Goal: Task Accomplishment & Management: Use online tool/utility

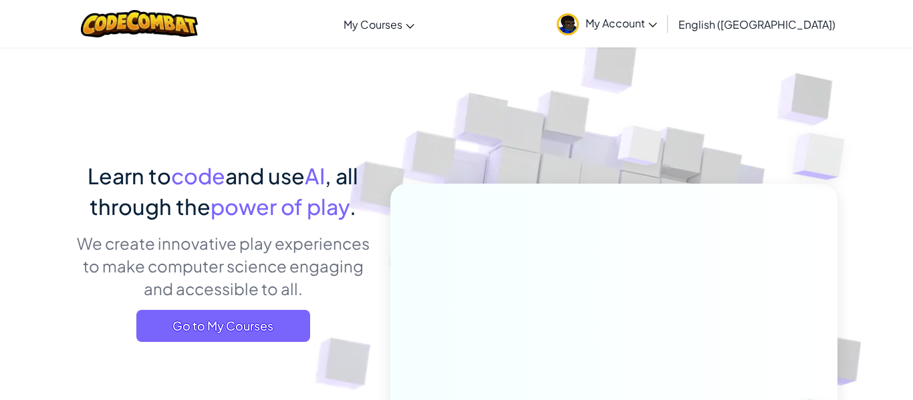
scroll to position [56, 0]
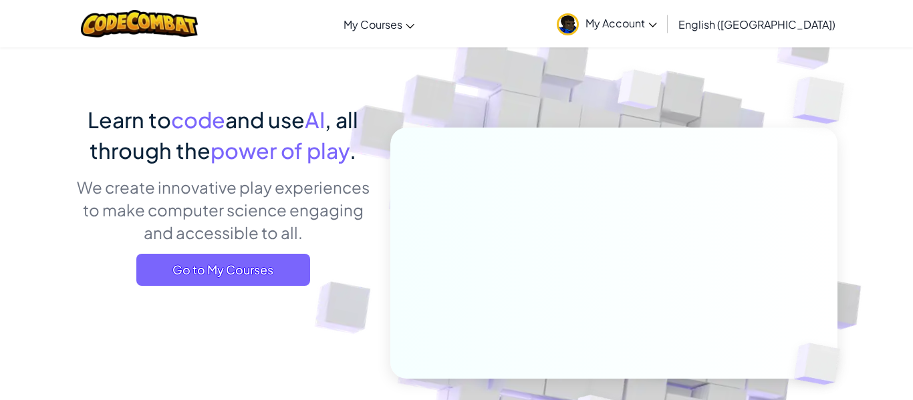
click at [657, 25] on span "My Account" at bounding box center [622, 23] width 72 height 14
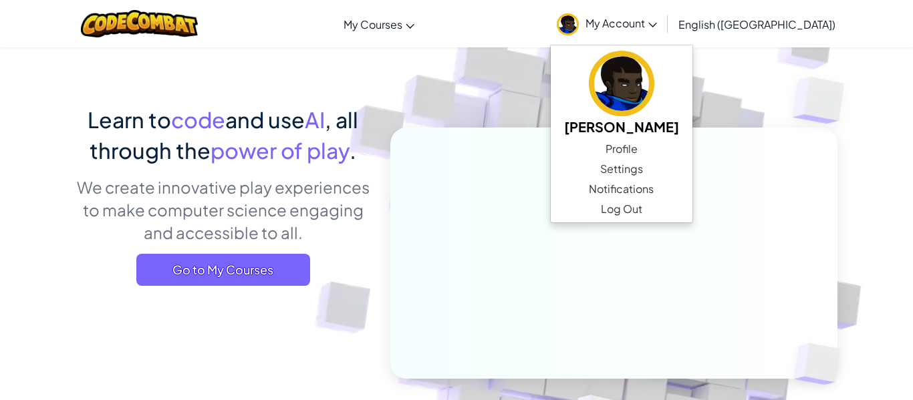
click at [657, 19] on span "My Account" at bounding box center [622, 23] width 72 height 14
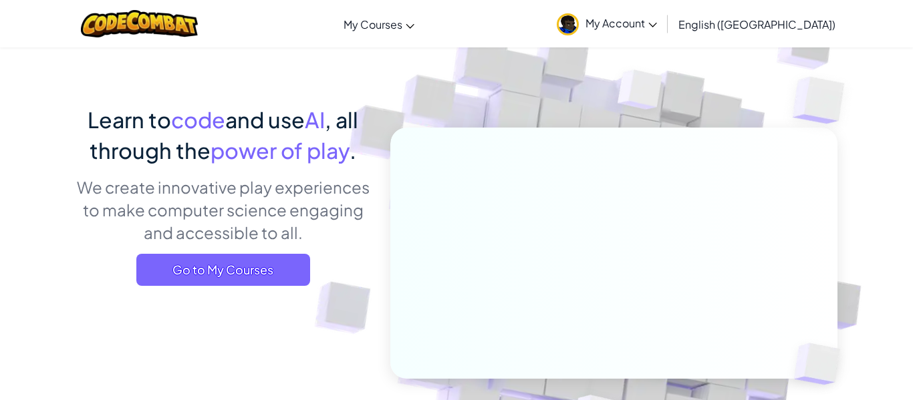
click at [579, 24] on img at bounding box center [568, 24] width 22 height 22
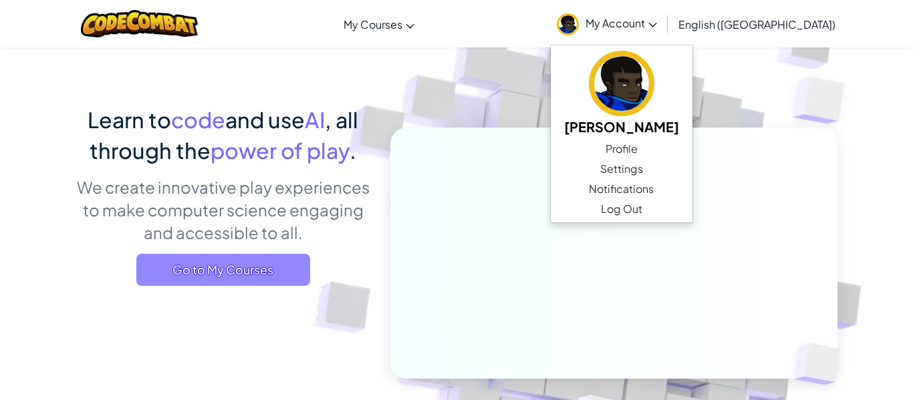
click at [249, 259] on span "Go to My Courses" at bounding box center [223, 270] width 174 height 32
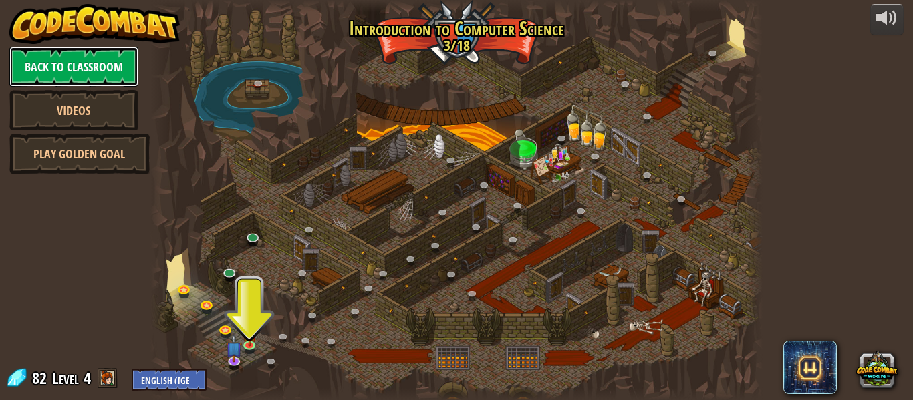
click at [98, 53] on link "Back to Classroom" at bounding box center [73, 67] width 129 height 40
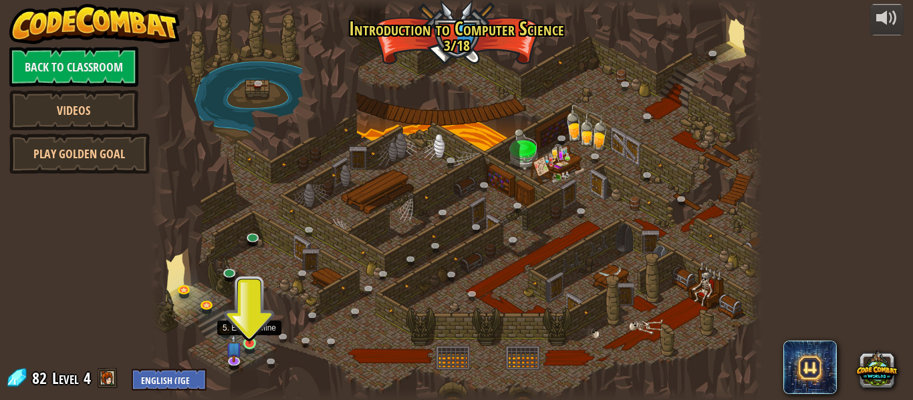
click at [251, 340] on img at bounding box center [250, 328] width 14 height 32
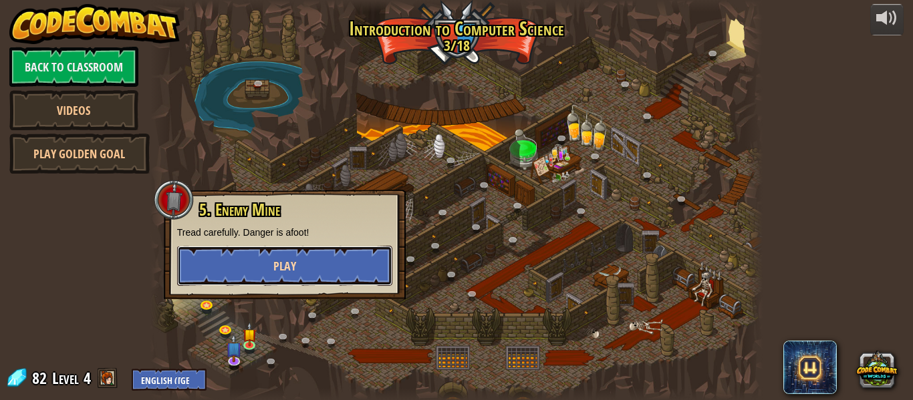
click at [254, 267] on button "Play" at bounding box center [284, 266] width 215 height 40
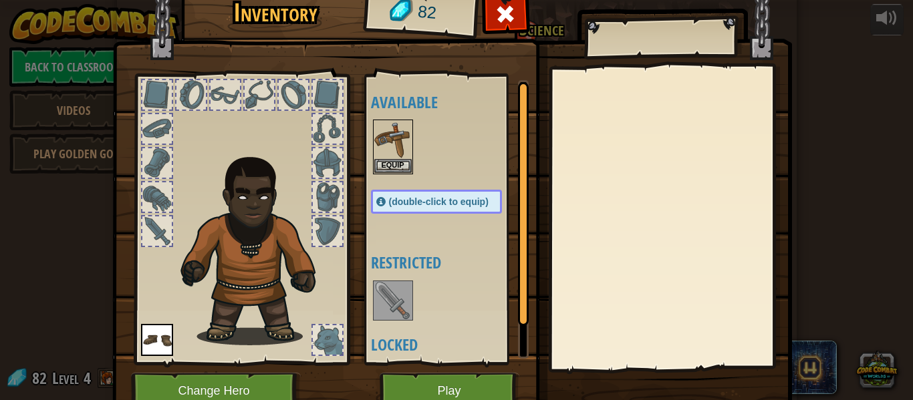
click at [219, 84] on div at bounding box center [225, 94] width 29 height 29
click at [221, 98] on div at bounding box center [225, 94] width 29 height 29
click at [477, 385] on button "Play" at bounding box center [450, 391] width 140 height 37
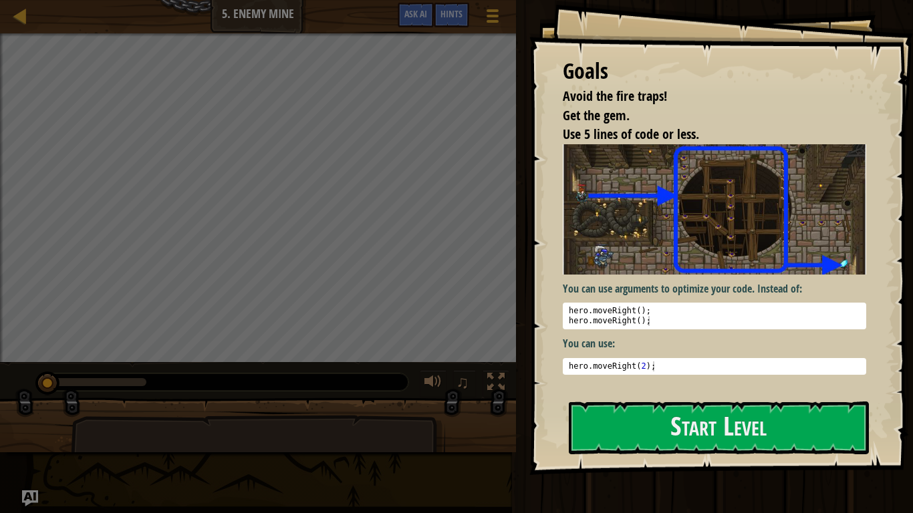
click at [658, 400] on div "Goals Avoid the fire traps! Get the gem. Use 5 lines of code or less. You can u…" at bounding box center [721, 237] width 384 height 475
click at [648, 400] on button "Start Level" at bounding box center [719, 428] width 300 height 53
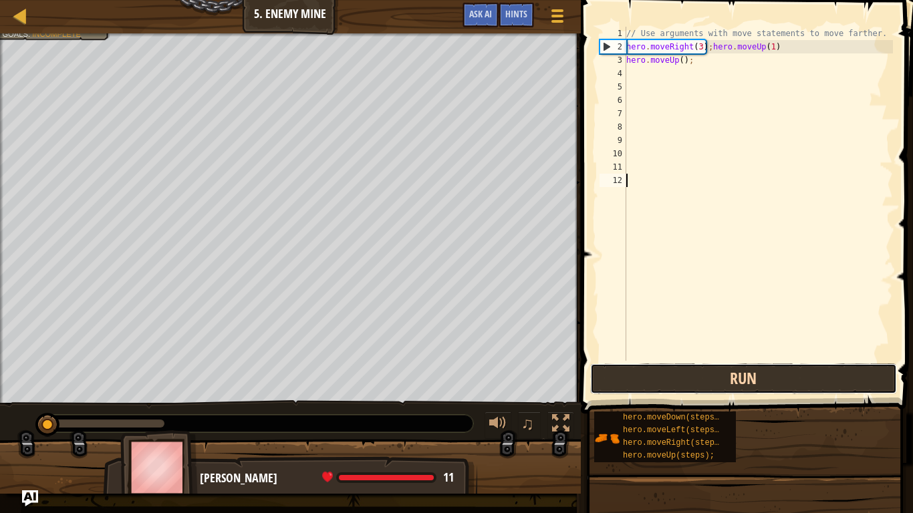
click at [649, 372] on button "Run" at bounding box center [743, 379] width 307 height 31
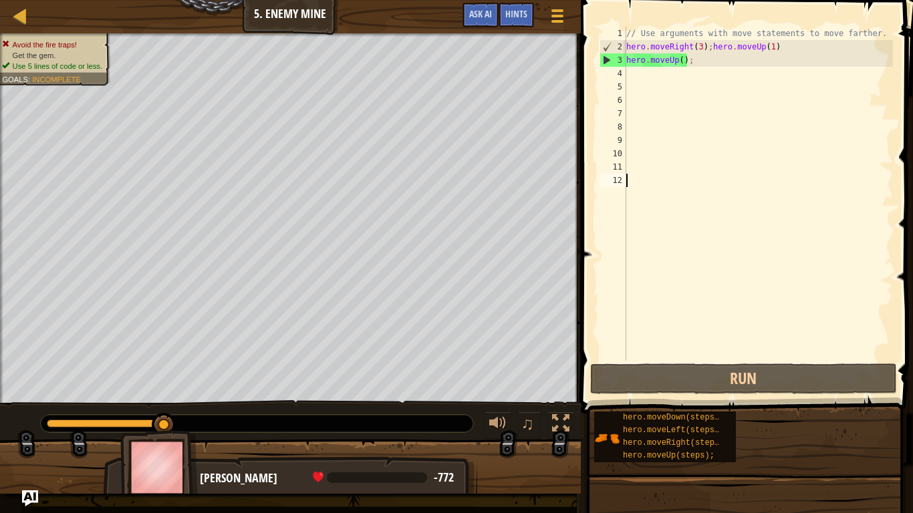
click at [697, 59] on div "// Use arguments with move statements to move farther. hero . moveRight ( 3 ) ;…" at bounding box center [758, 207] width 269 height 361
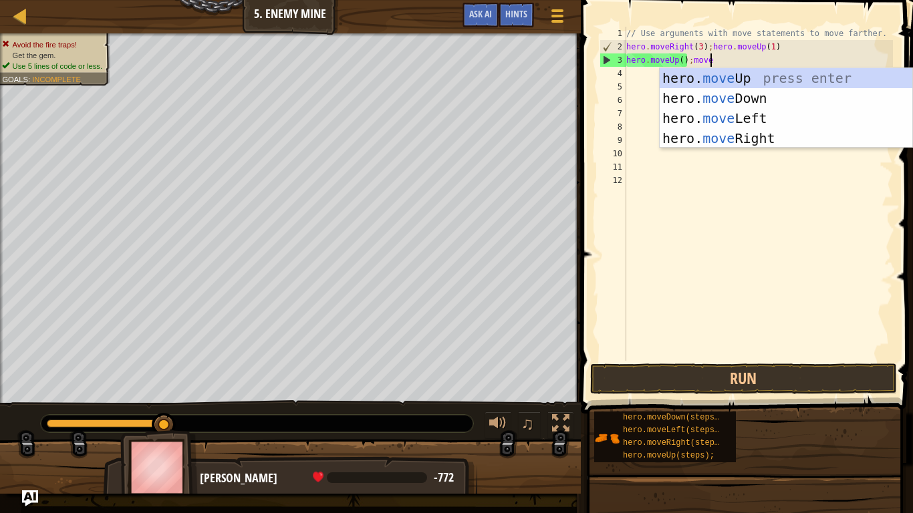
scroll to position [6, 11]
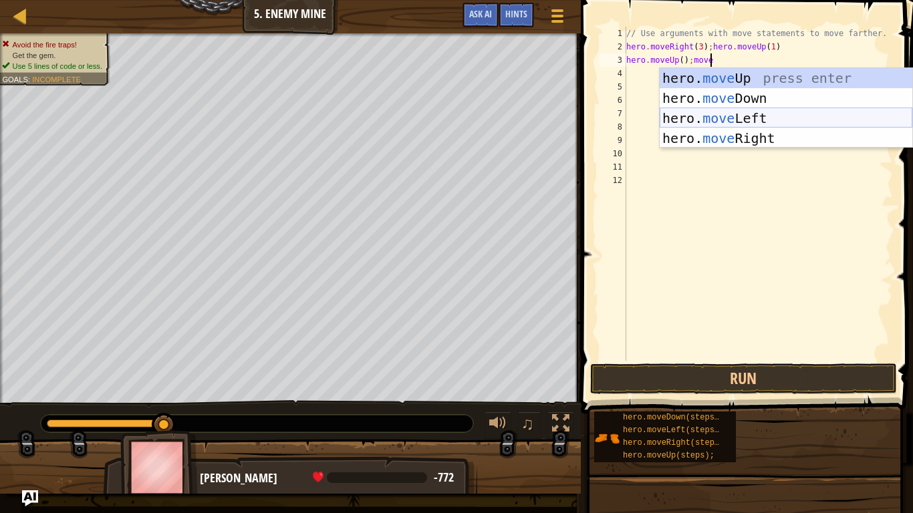
click at [765, 118] on div "hero. move Up press enter hero. move Down press enter hero. move Left press ent…" at bounding box center [786, 128] width 253 height 120
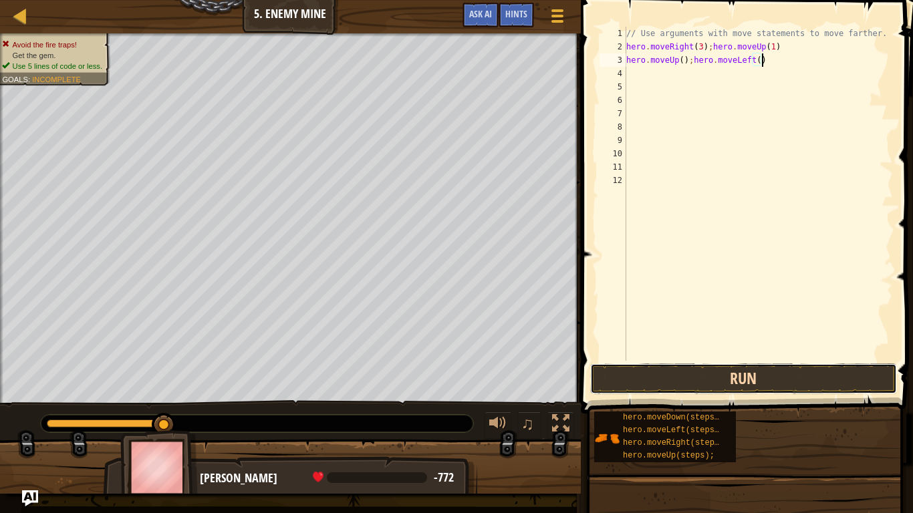
click at [728, 367] on button "Run" at bounding box center [743, 379] width 307 height 31
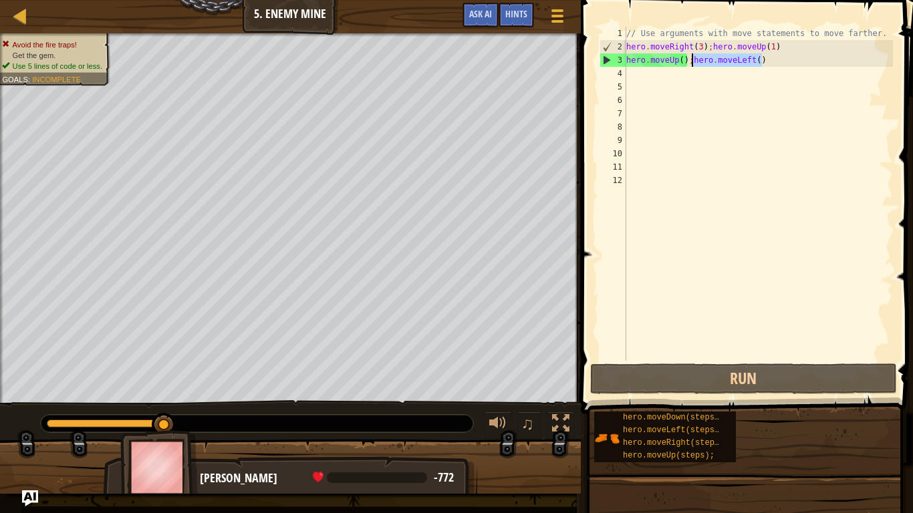
drag, startPoint x: 764, startPoint y: 61, endPoint x: 694, endPoint y: 60, distance: 70.2
click at [694, 60] on div "// Use arguments with move statements to move farther. hero . moveRight ( 3 ) ;…" at bounding box center [758, 207] width 269 height 361
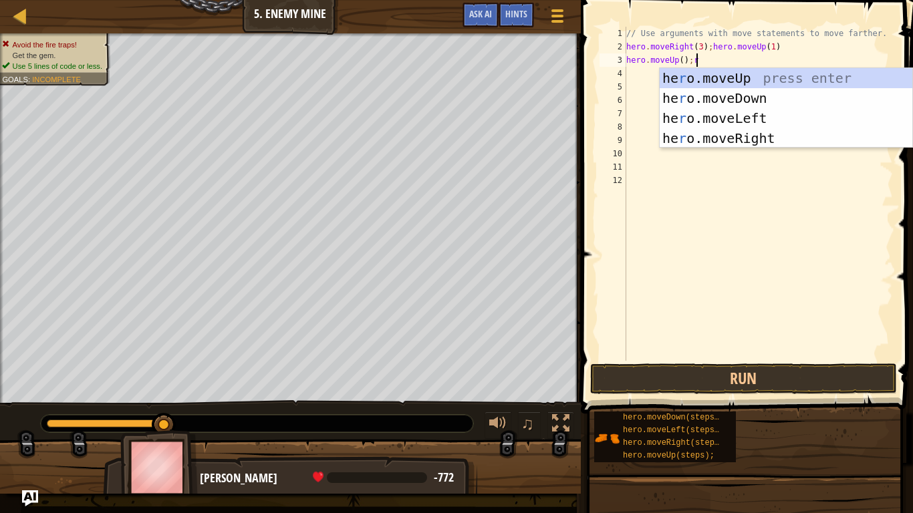
scroll to position [6, 10]
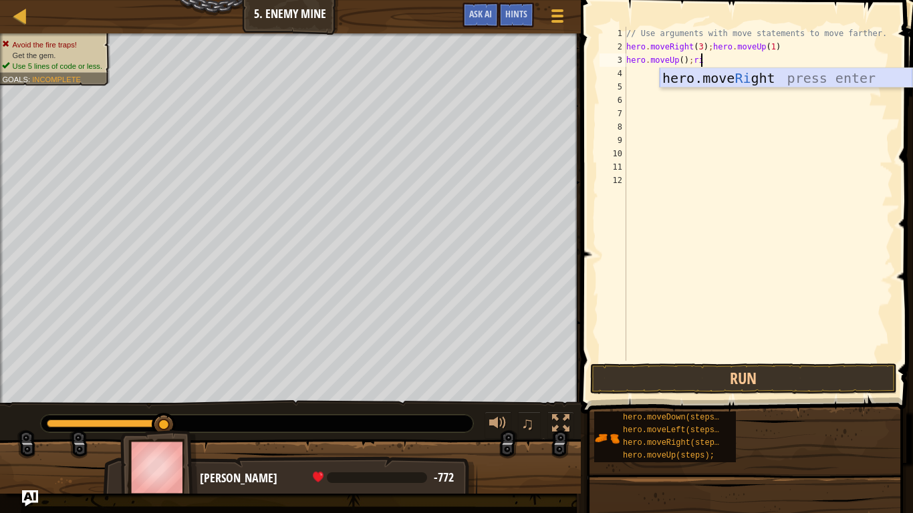
click at [760, 79] on div "hero.move Ri ght press enter" at bounding box center [786, 98] width 253 height 60
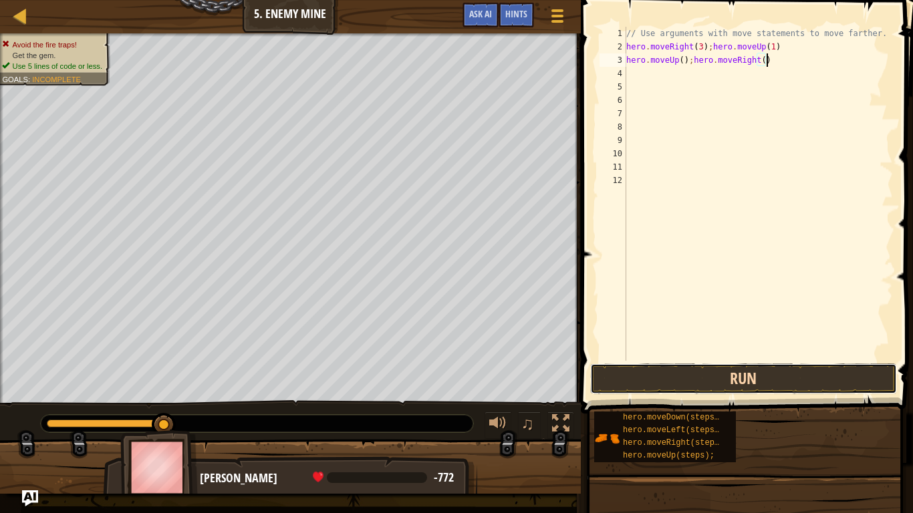
click at [667, 390] on button "Run" at bounding box center [743, 379] width 307 height 31
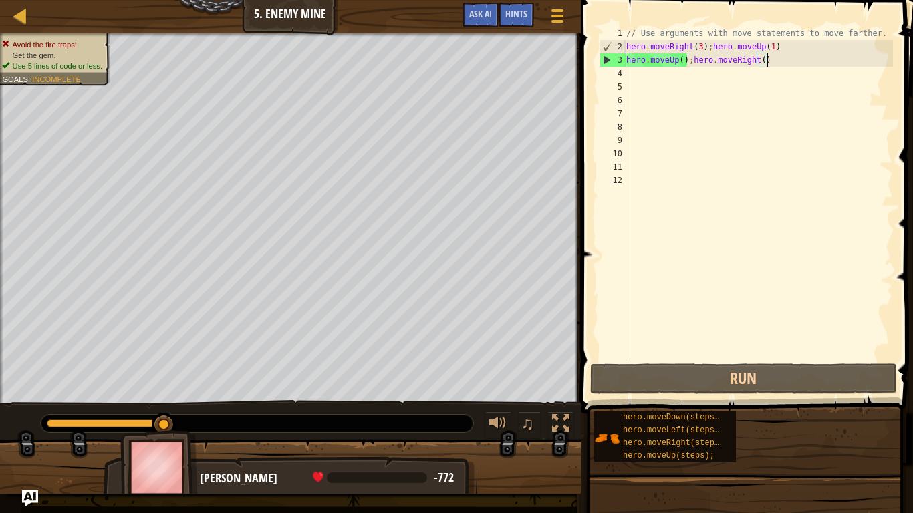
click at [677, 57] on div "// Use arguments with move statements to move farther. hero . moveRight ( 3 ) ;…" at bounding box center [758, 207] width 269 height 361
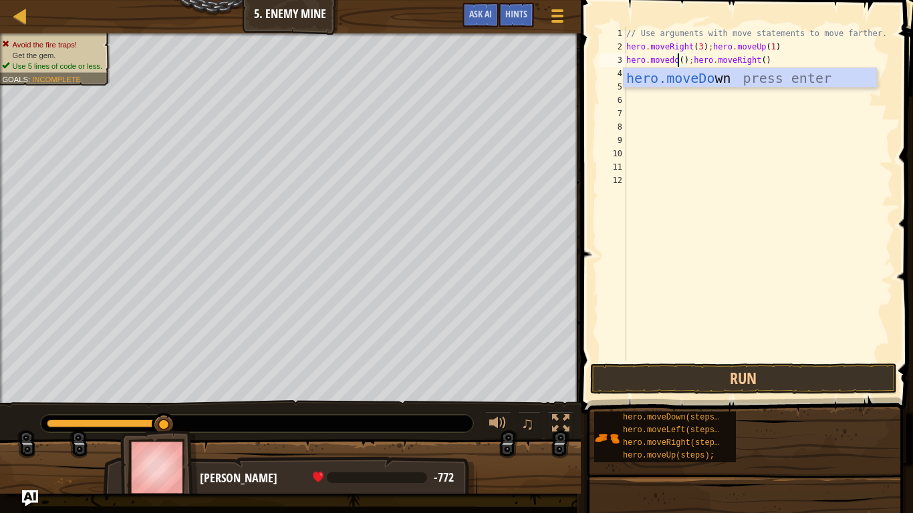
scroll to position [6, 7]
click at [683, 76] on div "hero.moveDo wn press enter" at bounding box center [750, 98] width 253 height 60
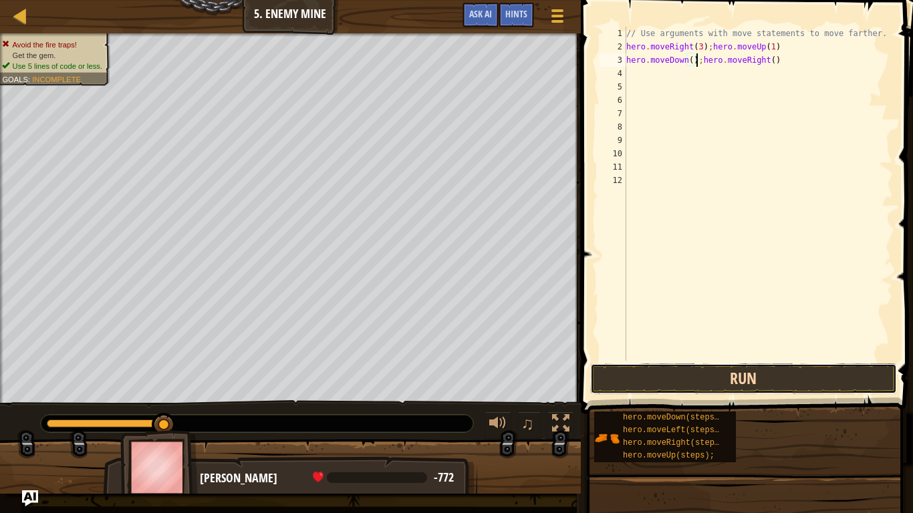
click at [751, 387] on button "Run" at bounding box center [743, 379] width 307 height 31
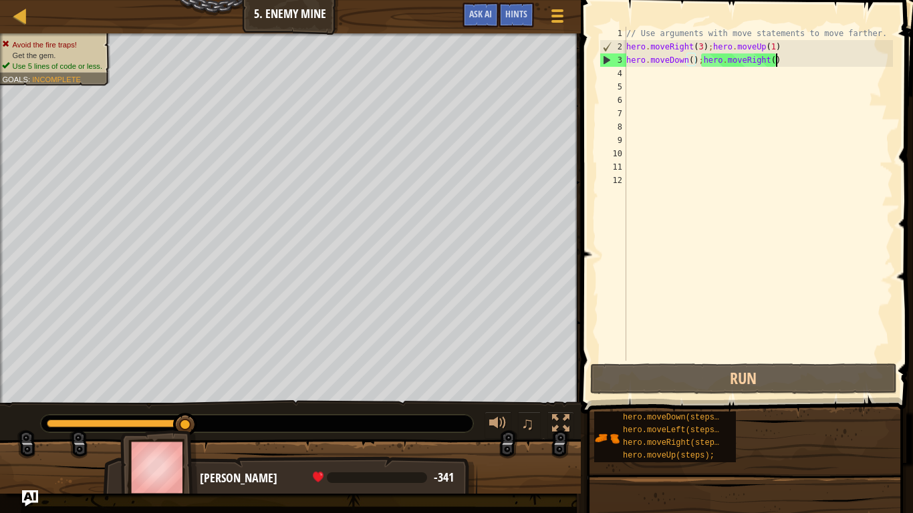
click at [777, 58] on div "// Use arguments with move statements to move farther. hero . moveRight ( 3 ) ;…" at bounding box center [758, 207] width 269 height 361
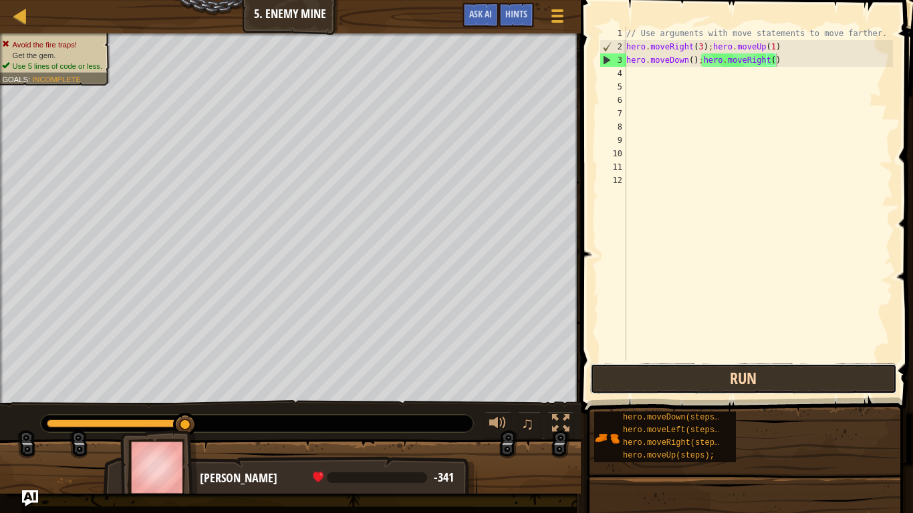
click at [640, 379] on button "Run" at bounding box center [743, 379] width 307 height 31
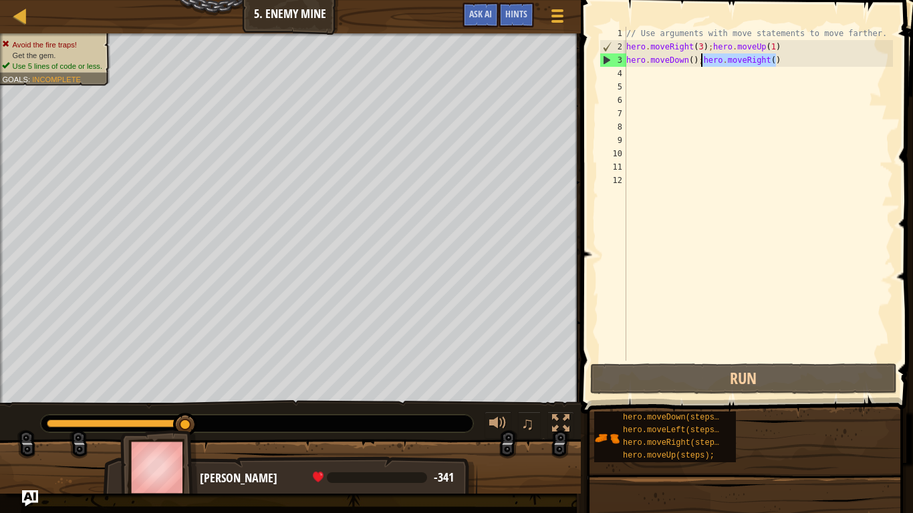
drag, startPoint x: 783, startPoint y: 63, endPoint x: 702, endPoint y: 59, distance: 81.0
click at [702, 59] on div "// Use arguments with move statements to move farther. hero . moveRight ( 3 ) ;…" at bounding box center [758, 207] width 269 height 361
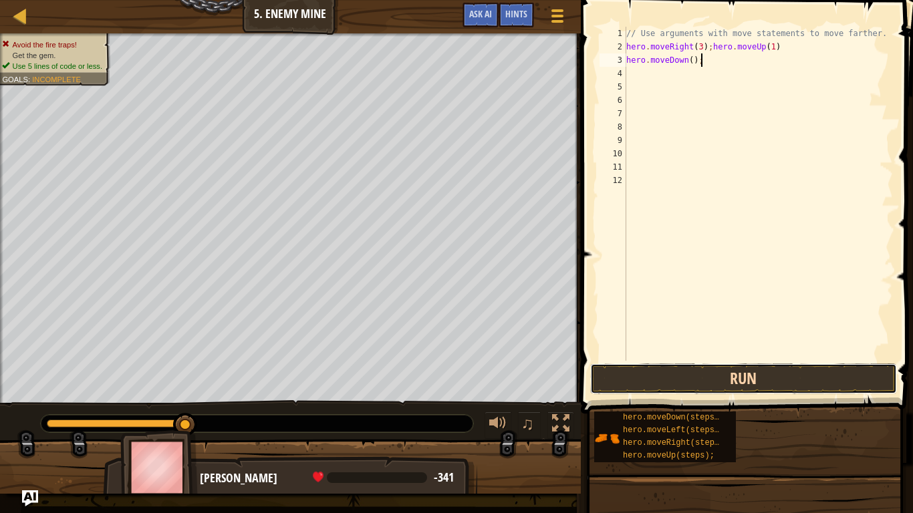
click at [634, 364] on button "Run" at bounding box center [743, 379] width 307 height 31
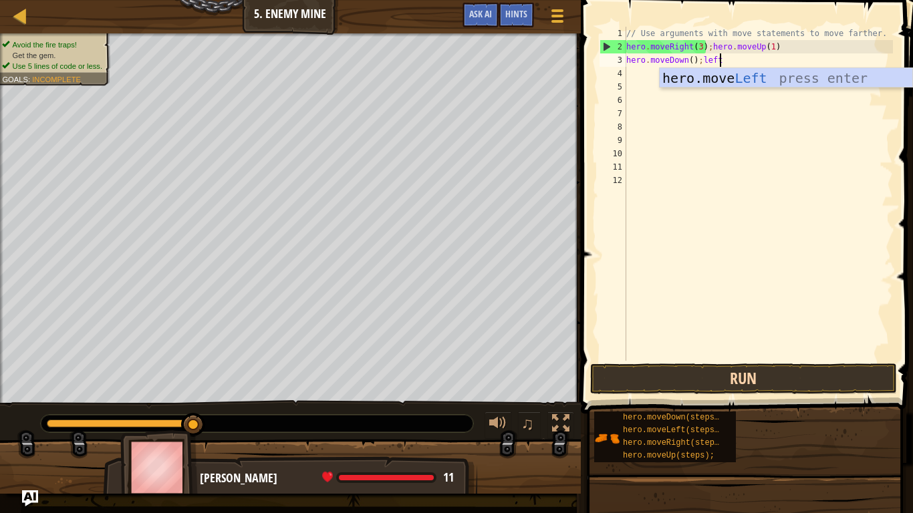
scroll to position [6, 13]
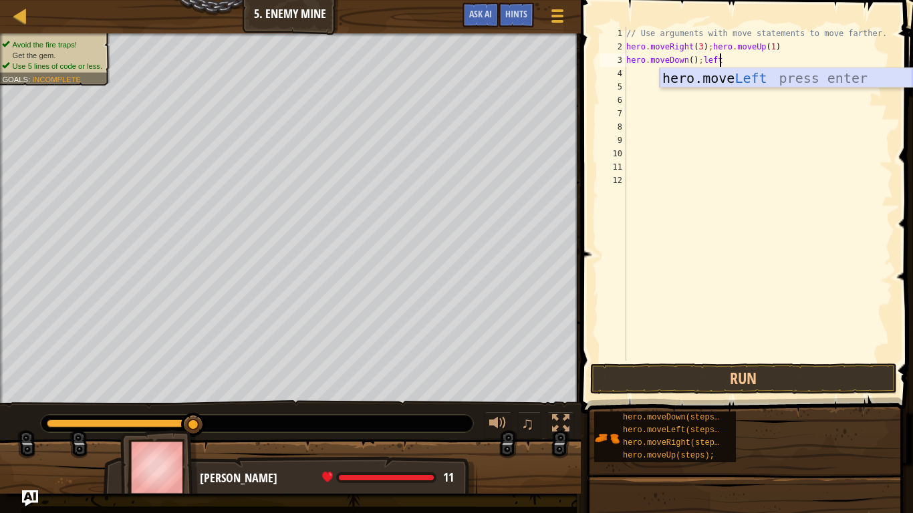
click at [761, 84] on div "hero.move Left press enter" at bounding box center [786, 98] width 253 height 60
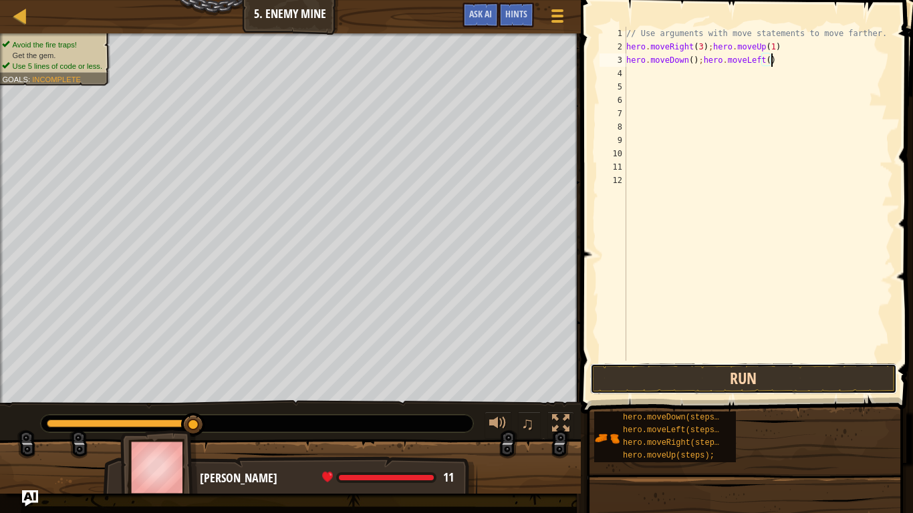
click at [672, 372] on button "Run" at bounding box center [743, 379] width 307 height 31
type textarea "hero.moveDown();hero.moveLeft()"
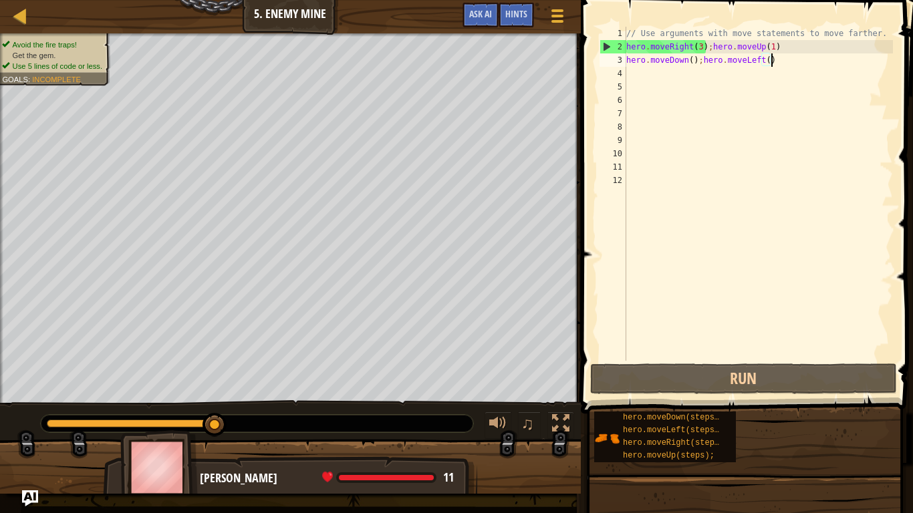
scroll to position [6, 0]
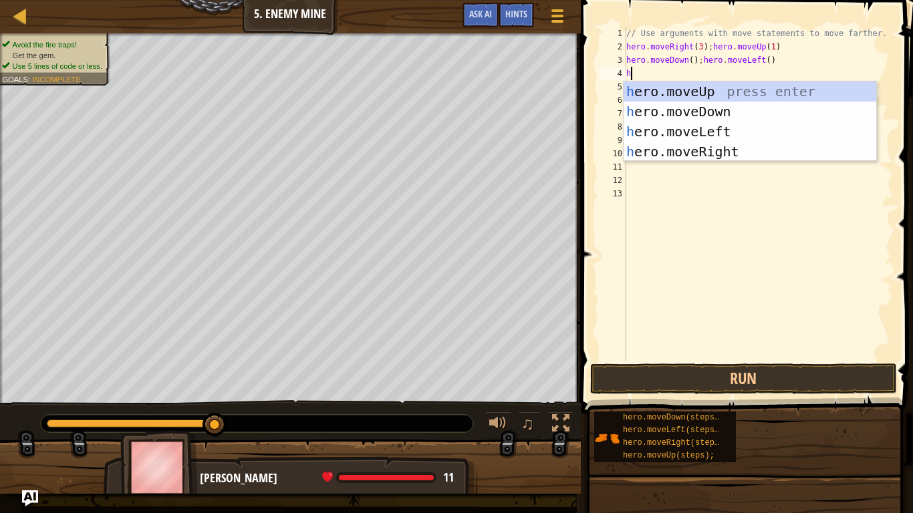
type textarea "he"
click at [726, 111] on div "he ro.moveUp press enter he ro.moveDown press enter he ro.moveLeft press enter …" at bounding box center [750, 142] width 253 height 120
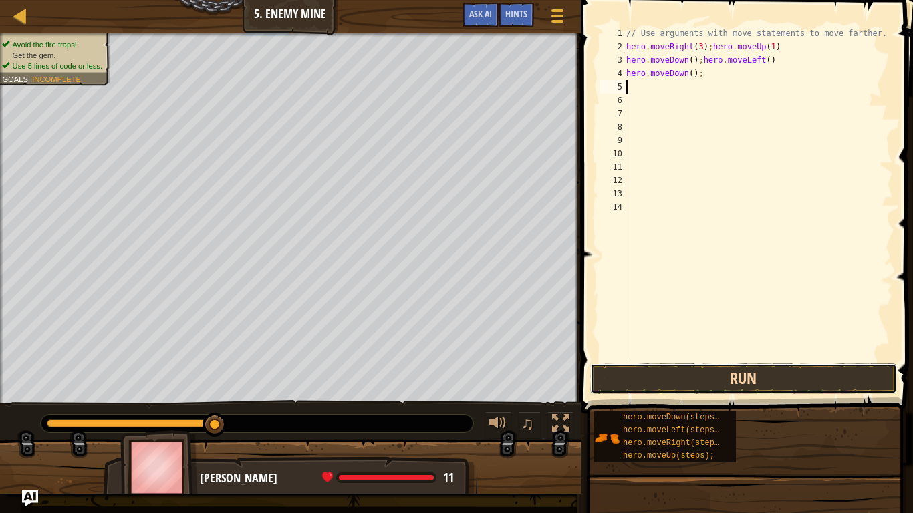
click at [660, 378] on button "Run" at bounding box center [743, 379] width 307 height 31
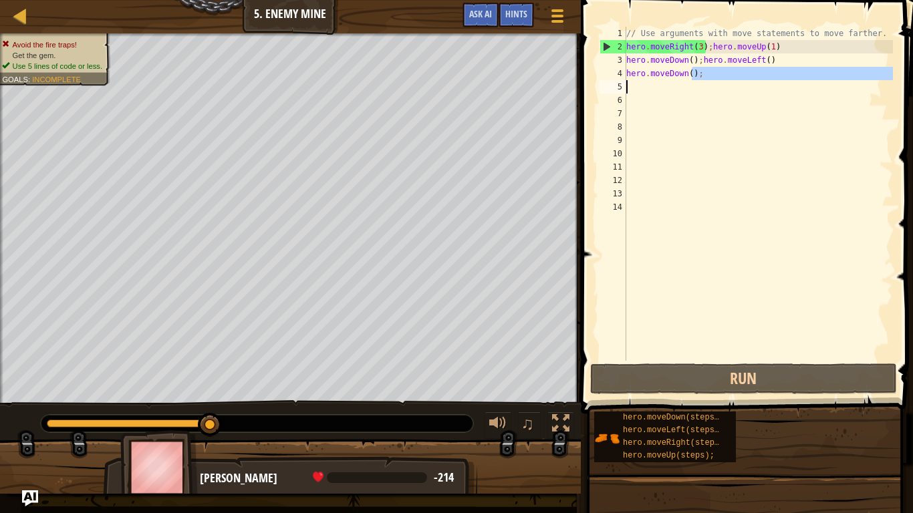
drag, startPoint x: 690, startPoint y: 74, endPoint x: 627, endPoint y: 84, distance: 63.5
click at [627, 84] on div "// Use arguments with move statements to move farther. hero . moveRight ( 3 ) ;…" at bounding box center [758, 207] width 269 height 361
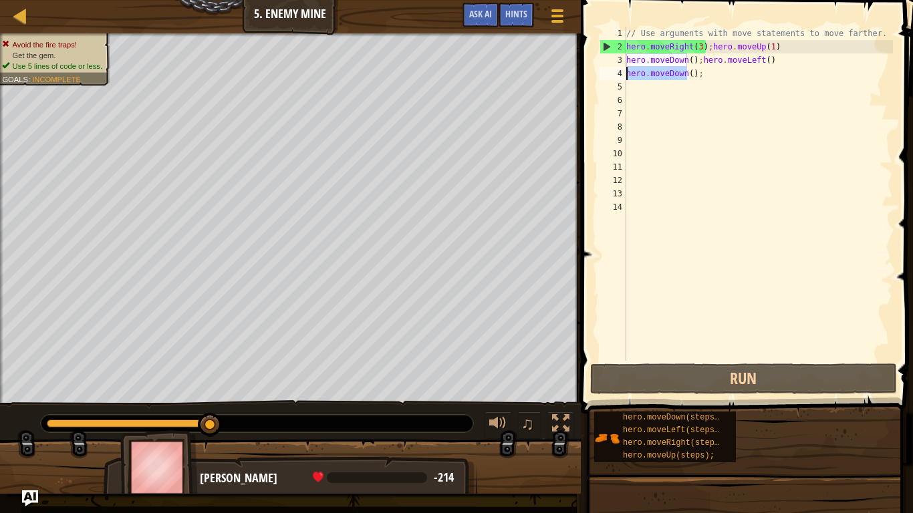
drag, startPoint x: 687, startPoint y: 73, endPoint x: 626, endPoint y: 72, distance: 60.8
click at [626, 72] on div "hero.moveDown(); 1 2 3 4 5 6 7 8 9 10 11 12 13 14 // Use arguments with move st…" at bounding box center [745, 194] width 296 height 334
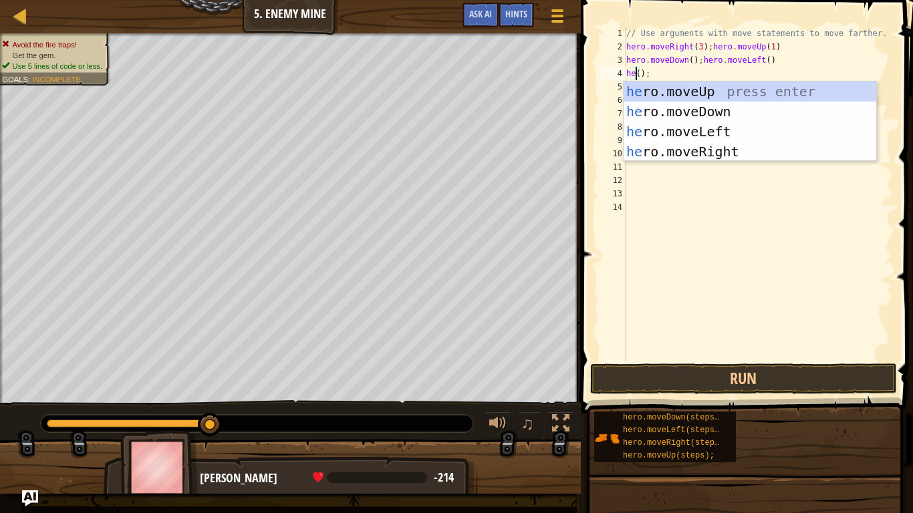
scroll to position [6, 2]
click at [750, 146] on div "her o.moveUp press enter her o.moveDown press enter her o.moveLeft press enter …" at bounding box center [750, 142] width 253 height 120
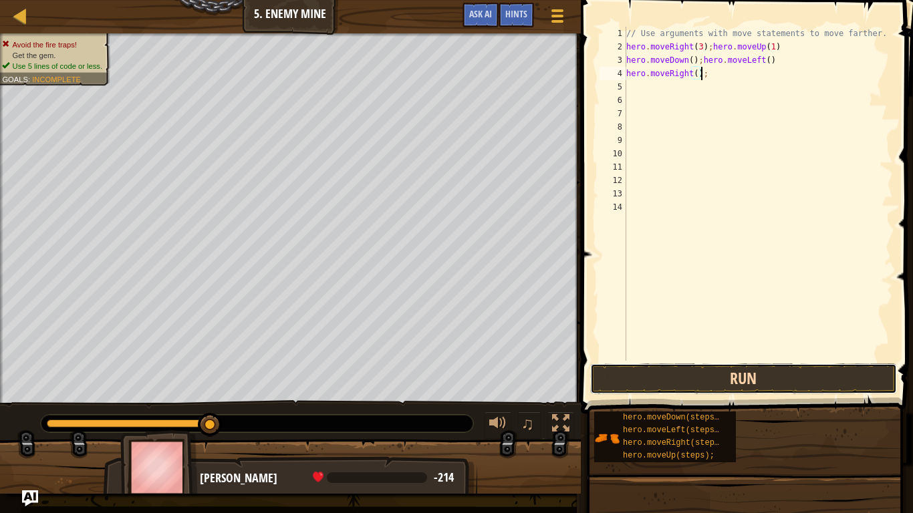
click at [779, 385] on button "Run" at bounding box center [743, 379] width 307 height 31
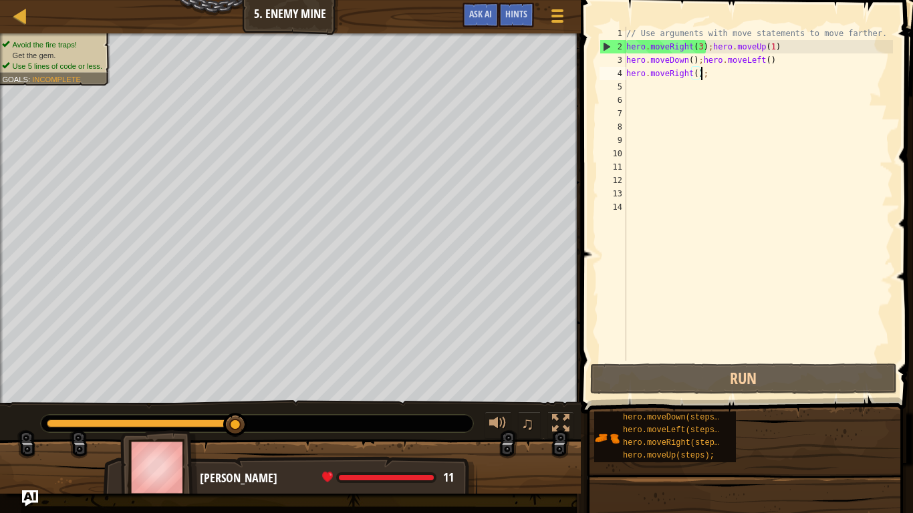
drag, startPoint x: 235, startPoint y: 426, endPoint x: 418, endPoint y: 418, distance: 183.3
drag, startPoint x: 227, startPoint y: 426, endPoint x: 368, endPoint y: 447, distance: 143.3
click at [368, 400] on div "Avoid the fire traps! Get the gem. Use 5 lines of code or less. Goals : Incompl…" at bounding box center [456, 263] width 913 height 461
click at [711, 71] on div "// Use arguments with move statements to move farther. hero . moveRight ( 3 ) ;…" at bounding box center [758, 207] width 269 height 361
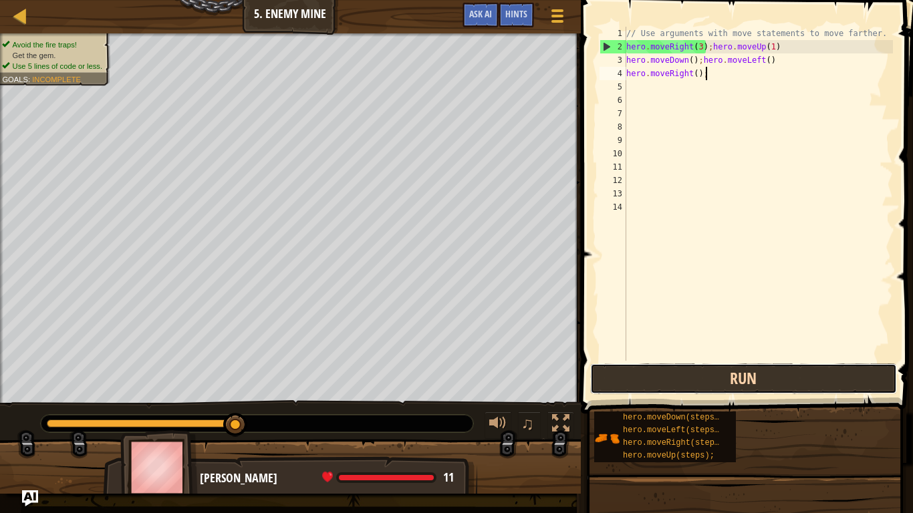
click at [632, 376] on button "Run" at bounding box center [743, 379] width 307 height 31
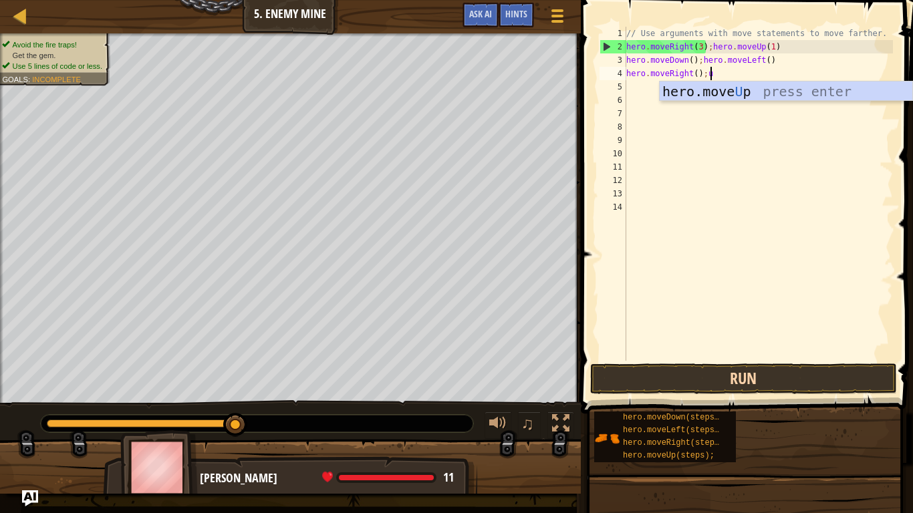
scroll to position [6, 12]
click at [809, 34] on div "// Use arguments with move statements to move farther. hero . moveRight ( 3 ) ;…" at bounding box center [758, 207] width 269 height 361
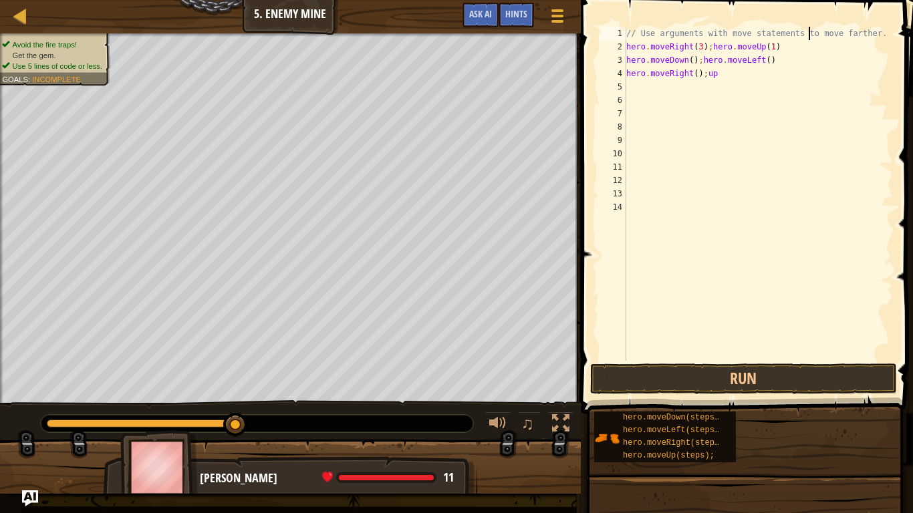
click at [721, 74] on div "// Use arguments with move statements to move farther. hero . moveRight ( 3 ) ;…" at bounding box center [758, 207] width 269 height 361
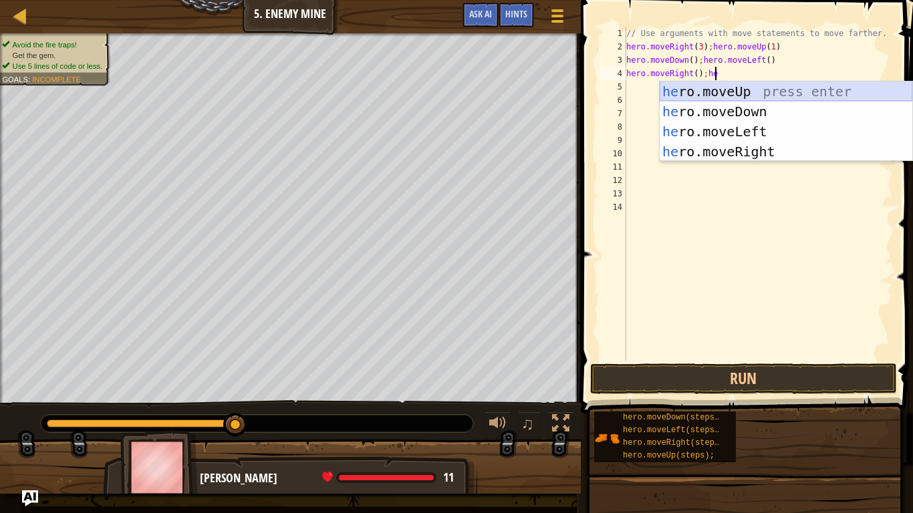
click at [754, 90] on div "he ro.moveUp press enter he ro.moveDown press enter he ro.moveLeft press enter …" at bounding box center [786, 142] width 253 height 120
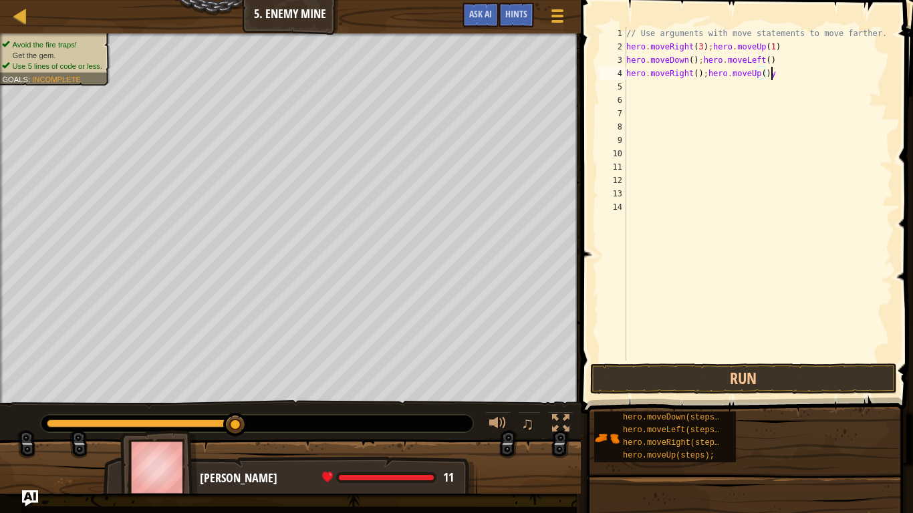
scroll to position [6, 20]
click at [678, 388] on button "Run" at bounding box center [743, 379] width 307 height 31
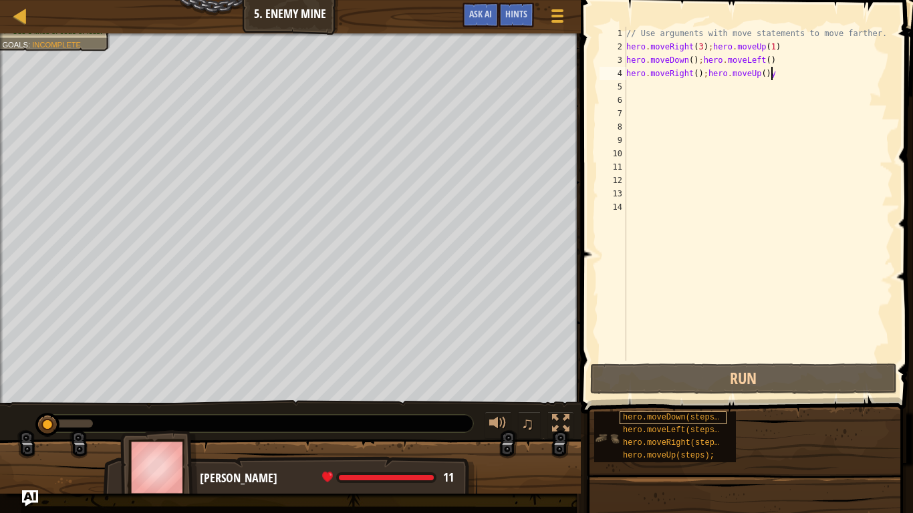
click at [687, 400] on span "hero.moveDown(steps);" at bounding box center [673, 417] width 101 height 9
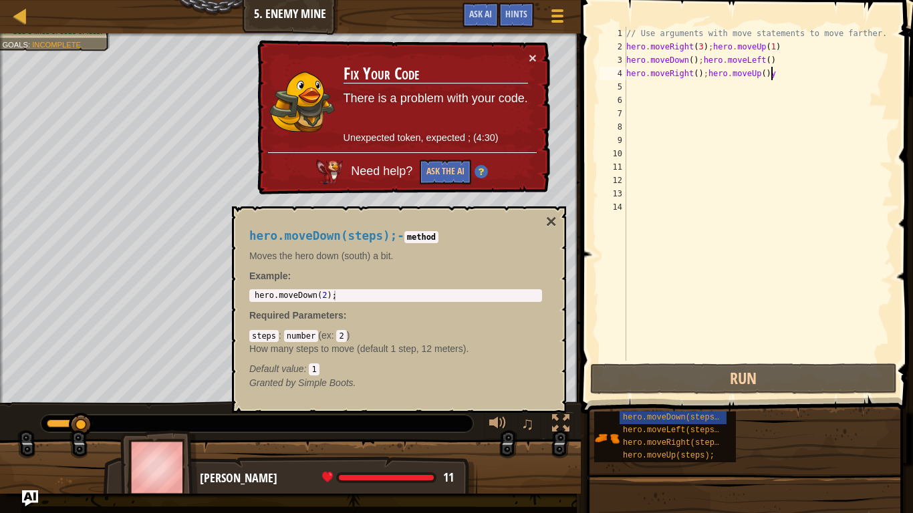
type textarea "hero.moveRight();hero.moveUp()"
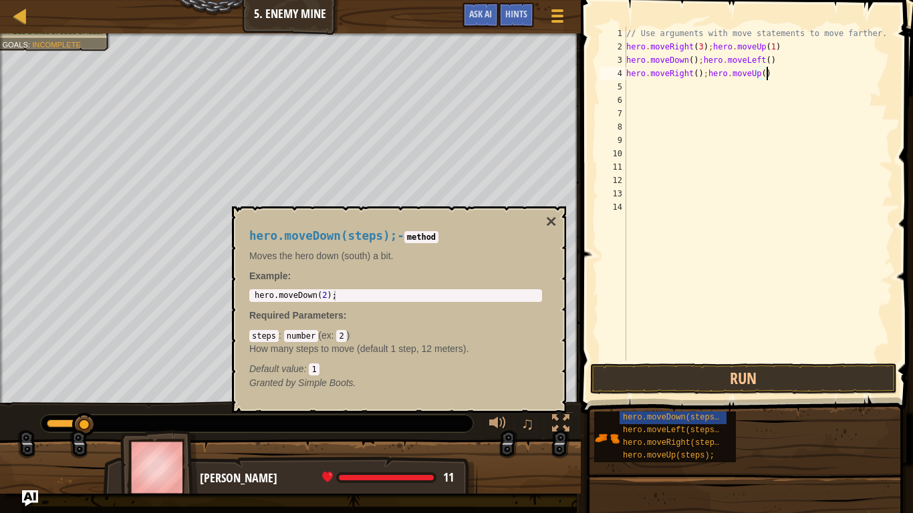
scroll to position [6, 19]
click at [812, 376] on button "Run" at bounding box center [743, 379] width 307 height 31
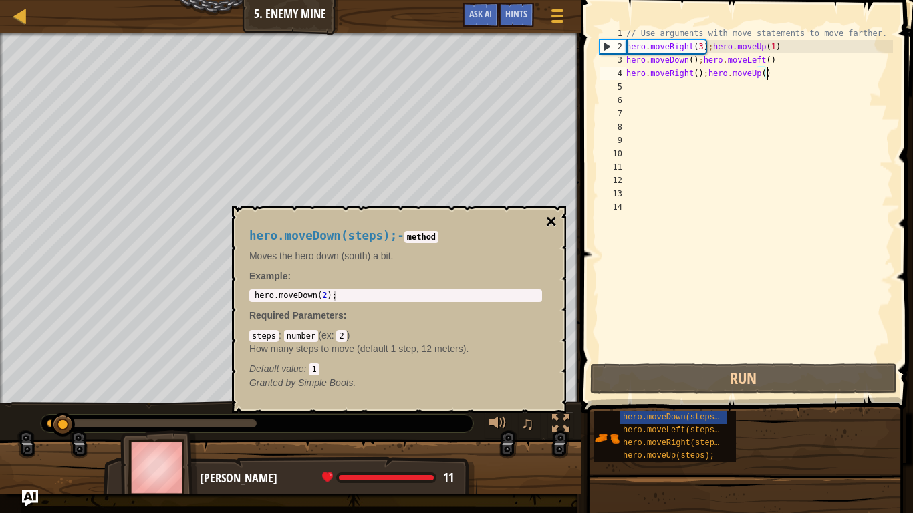
click at [556, 219] on button "×" at bounding box center [551, 222] width 11 height 19
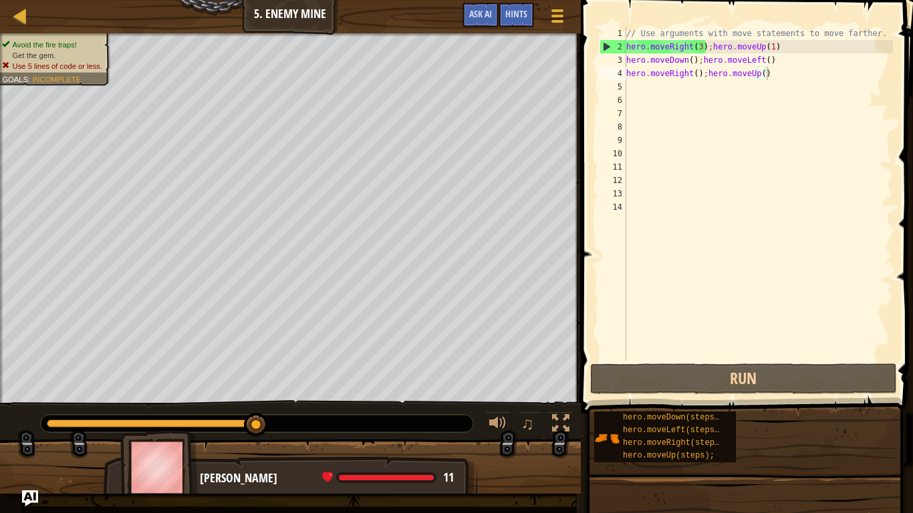
click at [826, 143] on div "// Use arguments with move statements to move farther. hero . moveRight ( 3 ) ;…" at bounding box center [758, 207] width 269 height 361
click at [630, 82] on div "// Use arguments with move statements to move farther. hero . moveRight ( 3 ) ;…" at bounding box center [758, 207] width 269 height 361
click at [642, 82] on div "1 2 3 4 5 6 7 8 9 10 11 12 13 14 // Use arguments with move statements to move …" at bounding box center [745, 194] width 296 height 334
click at [636, 80] on div "// Use arguments with move statements to move farther. hero . moveRight ( 3 ) ;…" at bounding box center [758, 207] width 269 height 361
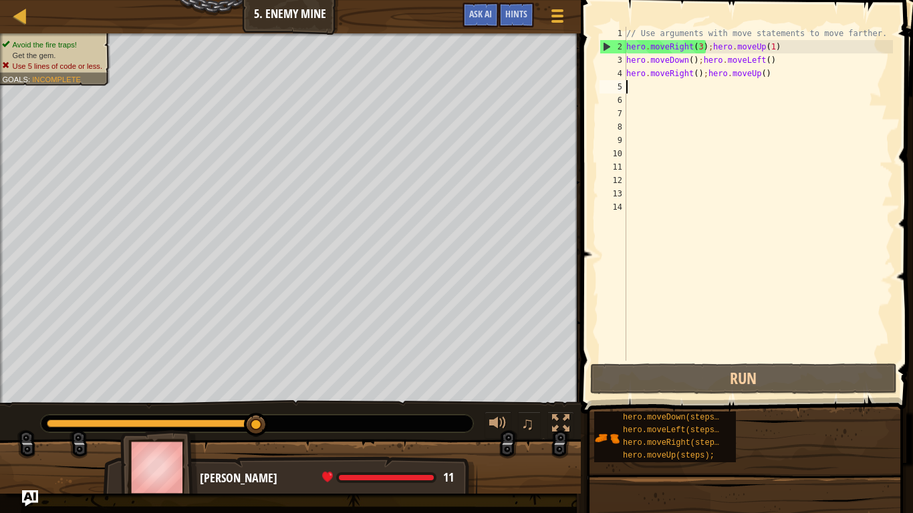
type textarea "hero.moveRight();hero.moveUp()"
click at [634, 84] on div "// Use arguments with move statements to move farther. hero . moveRight ( 3 ) ;…" at bounding box center [758, 207] width 269 height 361
click at [634, 86] on div "// Use arguments with move statements to move farther. hero . moveRight ( 3 ) ;…" at bounding box center [758, 207] width 269 height 361
type textarea "r"
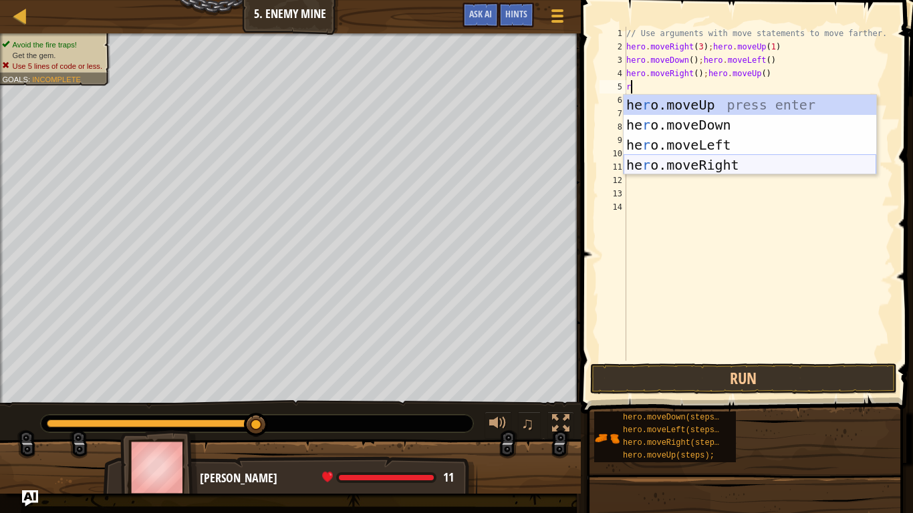
click at [699, 161] on div "he r o.moveUp press enter he r o.moveDown press enter he r o.moveLeft press ent…" at bounding box center [750, 155] width 253 height 120
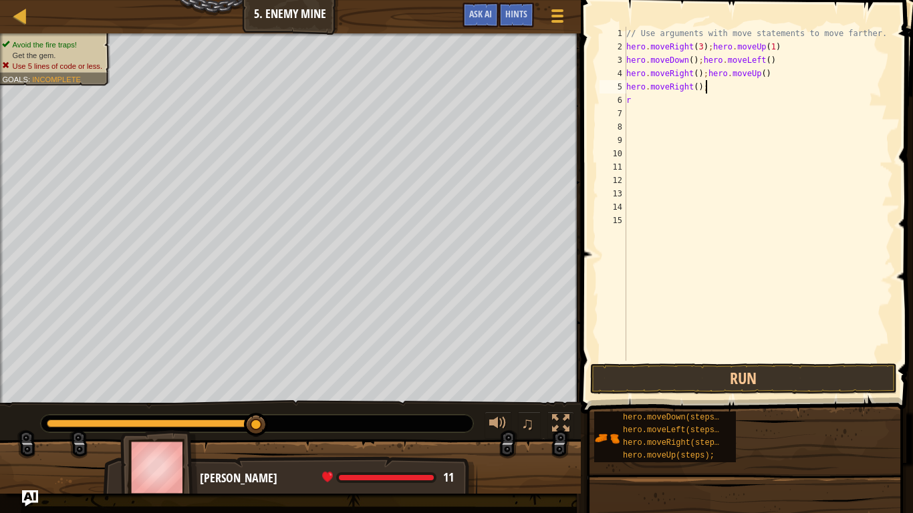
click at [726, 91] on div "// Use arguments with move statements to move farther. hero . moveRight ( 3 ) ;…" at bounding box center [758, 207] width 269 height 361
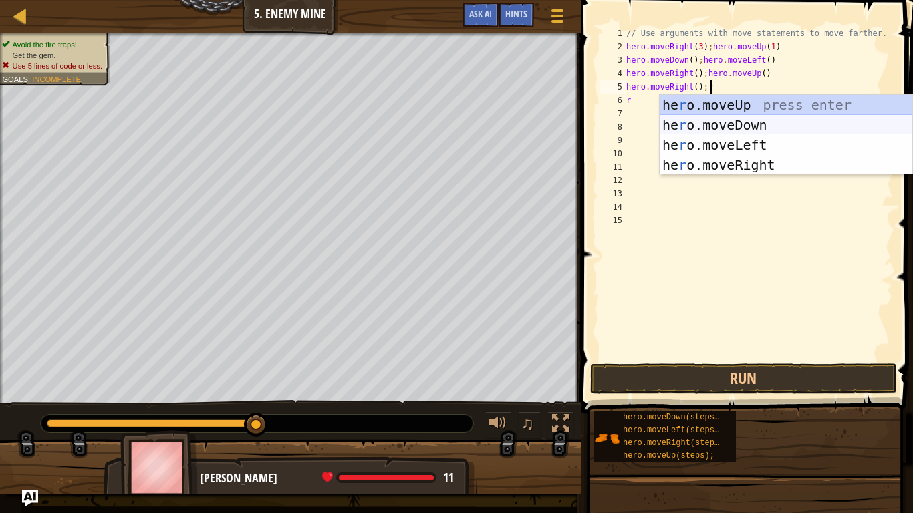
click at [723, 122] on div "he r o.moveUp press enter he r o.moveDown press enter he r o.moveLeft press ent…" at bounding box center [786, 155] width 253 height 120
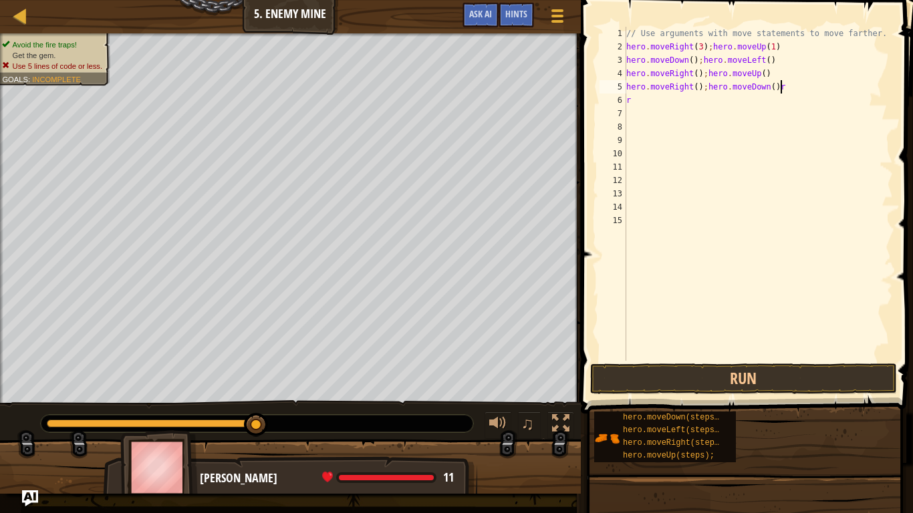
scroll to position [6, 21]
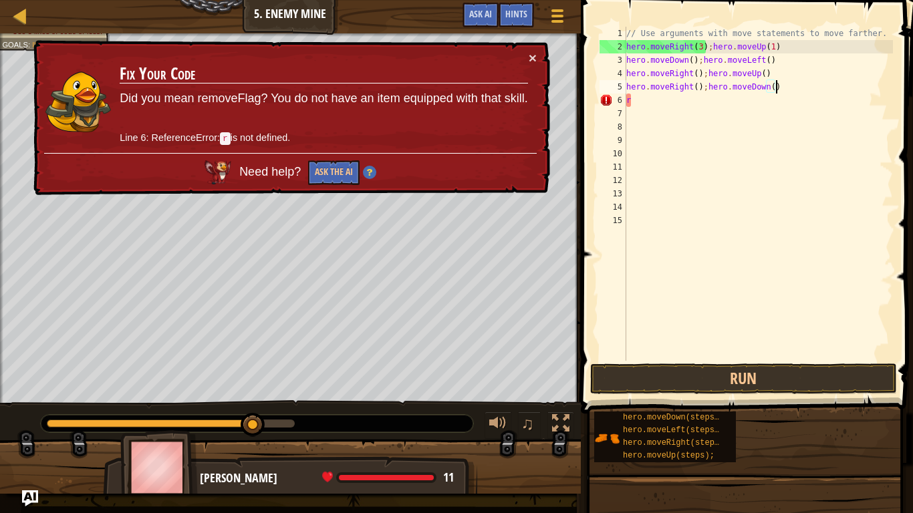
click at [690, 102] on div "// Use arguments with move statements to move farther. hero . moveRight ( 3 ) ;…" at bounding box center [758, 207] width 269 height 361
type textarea "r"
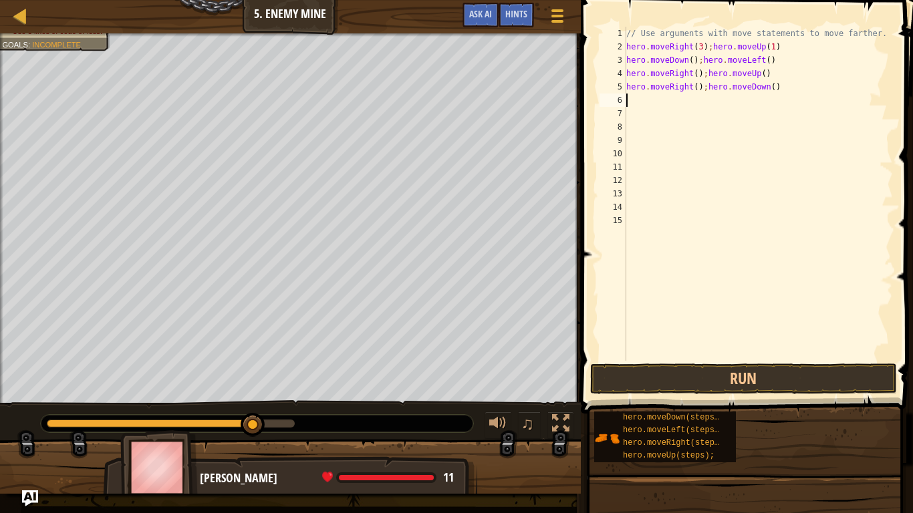
type textarea "r"
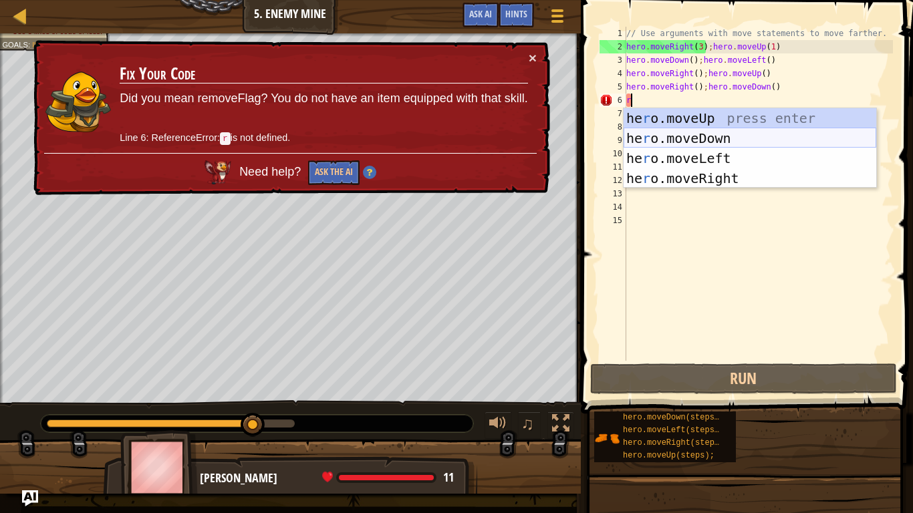
click at [691, 143] on div "he r o.moveUp press enter he r o.moveDown press enter he r o.moveLeft press ent…" at bounding box center [750, 168] width 253 height 120
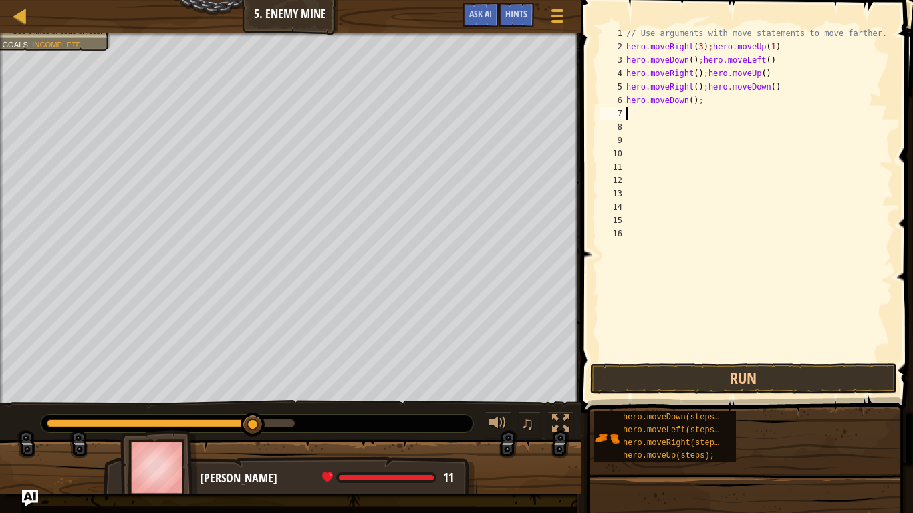
click at [715, 101] on div "// Use arguments with move statements to move farther. hero . moveRight ( 3 ) ;…" at bounding box center [758, 207] width 269 height 361
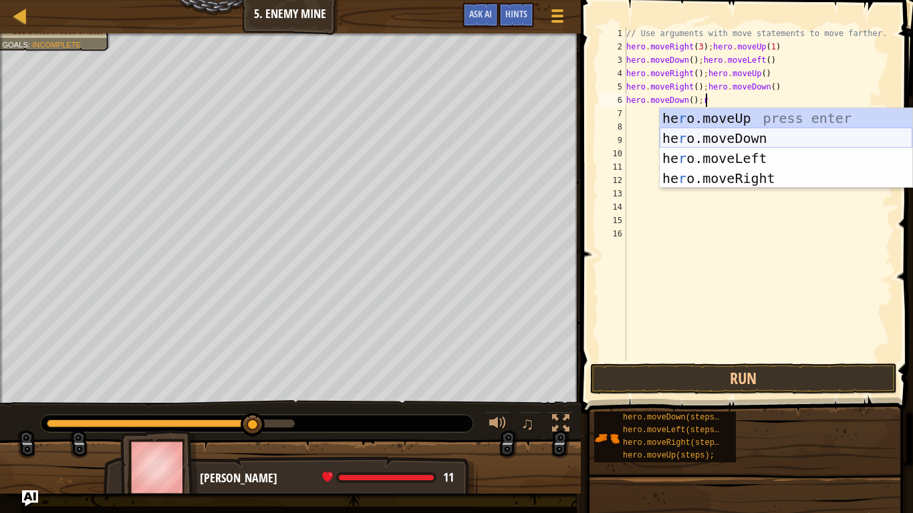
click at [717, 135] on div "he r o.moveUp press enter he r o.moveDown press enter he r o.moveLeft press ent…" at bounding box center [786, 168] width 253 height 120
type textarea "hero.moveDown();hero.moveDown()"
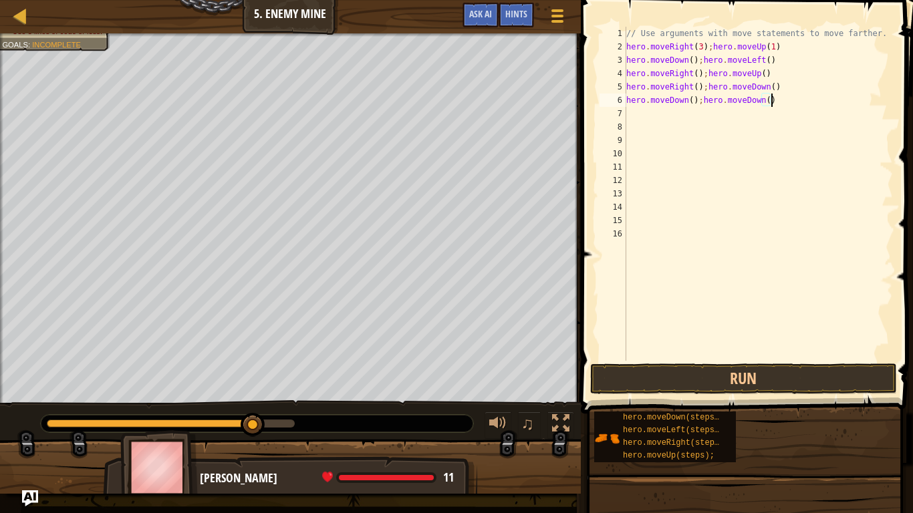
click at [658, 116] on div "// Use arguments with move statements to move farther. hero . moveRight ( 3 ) ;…" at bounding box center [758, 207] width 269 height 361
type textarea "r"
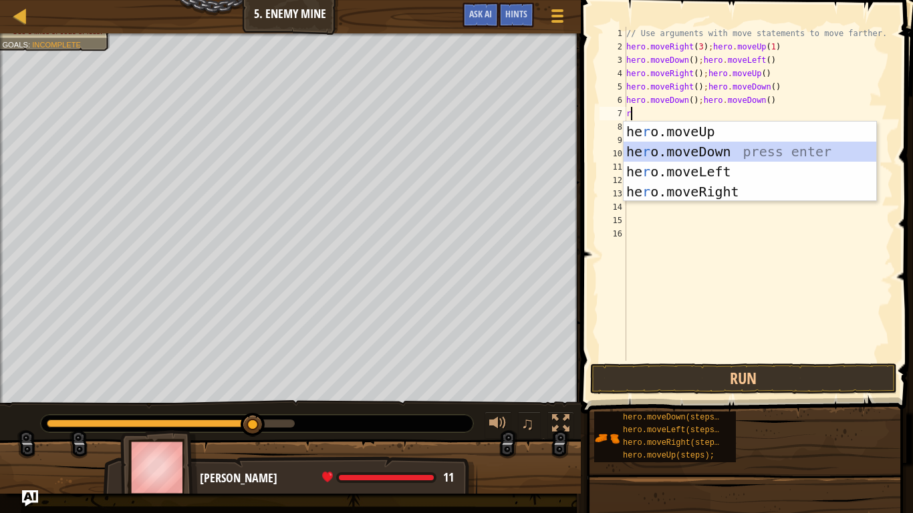
click at [683, 149] on div "he r o.moveUp press enter he r o.moveDown press enter he r o.moveLeft press ent…" at bounding box center [750, 182] width 253 height 120
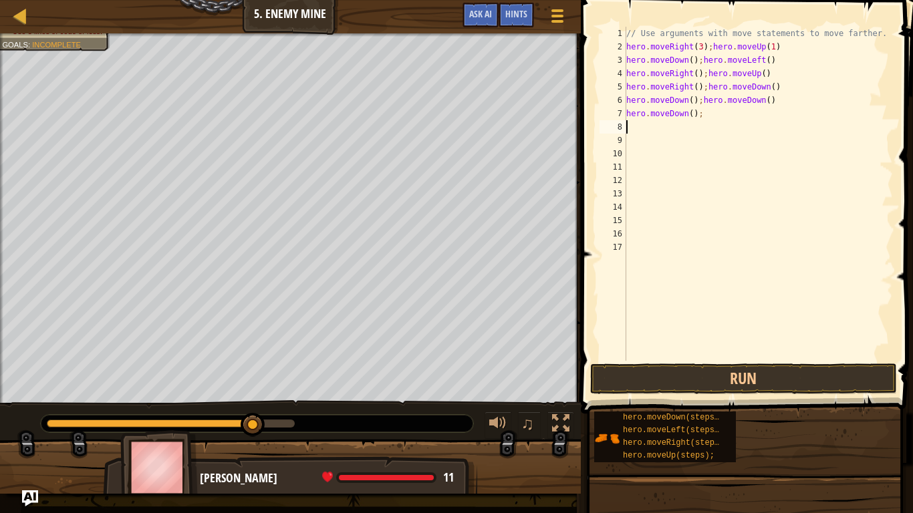
click at [730, 124] on div "// Use arguments with move statements to move farther. hero . moveRight ( 3 ) ;…" at bounding box center [758, 207] width 269 height 361
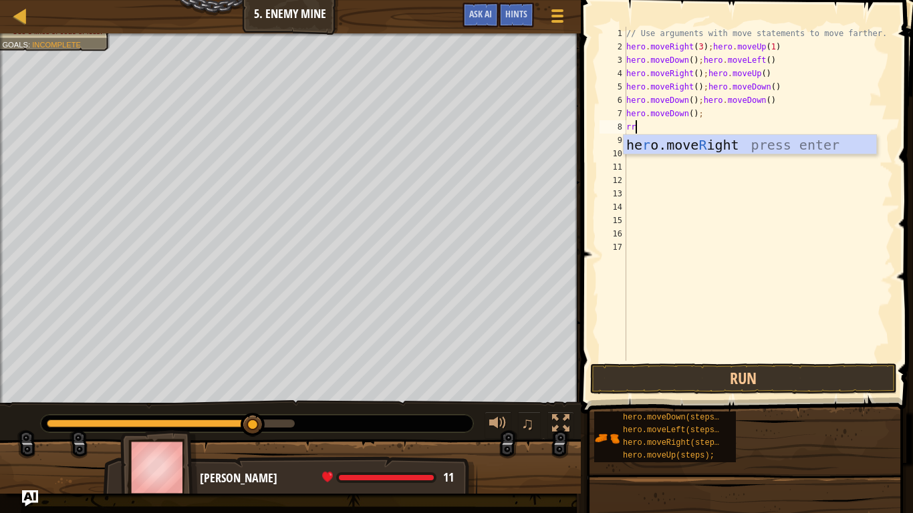
scroll to position [6, 1]
click at [709, 114] on div "// Use arguments with move statements to move farther. hero . moveRight ( 3 ) ;…" at bounding box center [758, 207] width 269 height 361
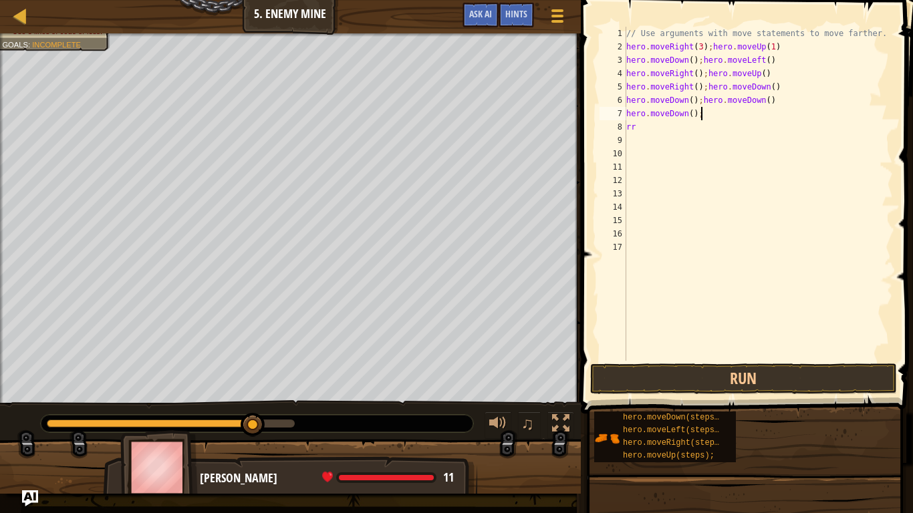
scroll to position [6, 11]
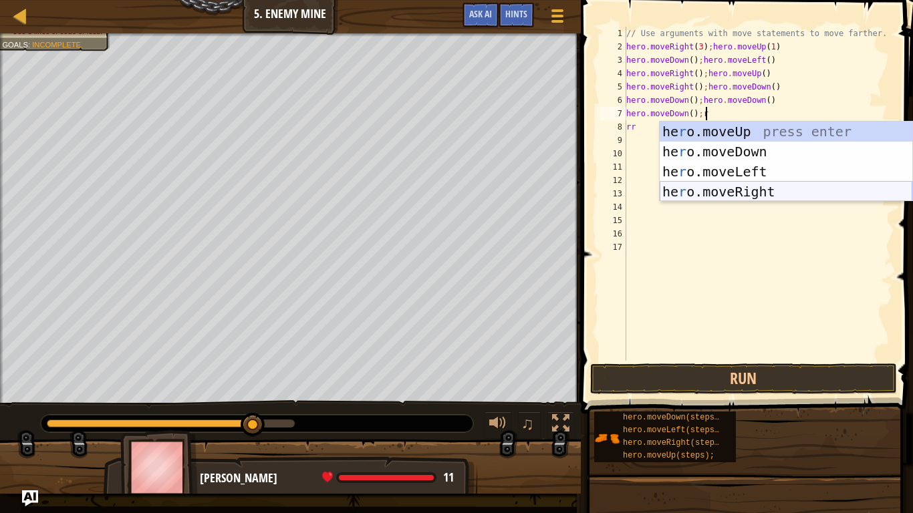
click at [726, 189] on div "he r o.moveUp press enter he r o.moveDown press enter he r o.moveLeft press ent…" at bounding box center [786, 182] width 253 height 120
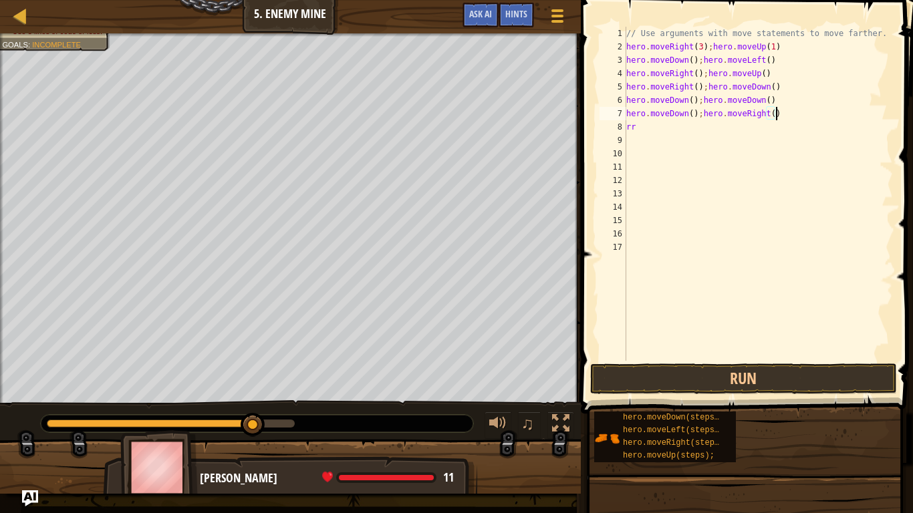
click at [645, 133] on div "// Use arguments with move statements to move farther. hero . moveRight ( 3 ) ;…" at bounding box center [758, 207] width 269 height 361
type textarea "r"
click at [698, 386] on button "Run" at bounding box center [743, 379] width 307 height 31
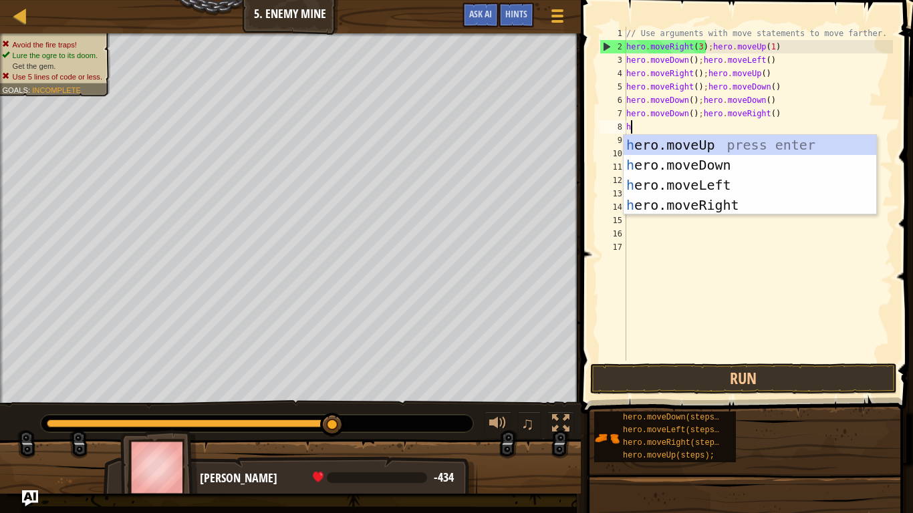
type textarea "he"
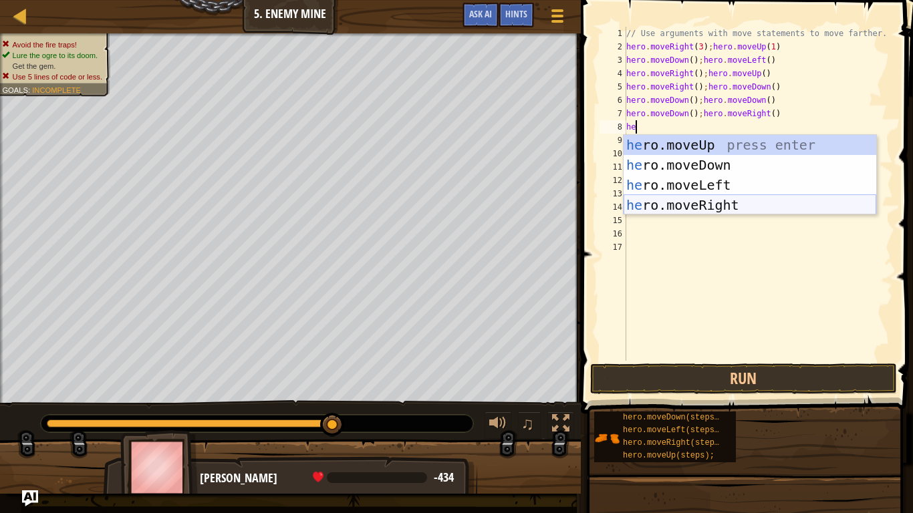
click at [774, 200] on div "he ro.moveUp press enter he ro.moveDown press enter he ro.moveLeft press enter …" at bounding box center [750, 195] width 253 height 120
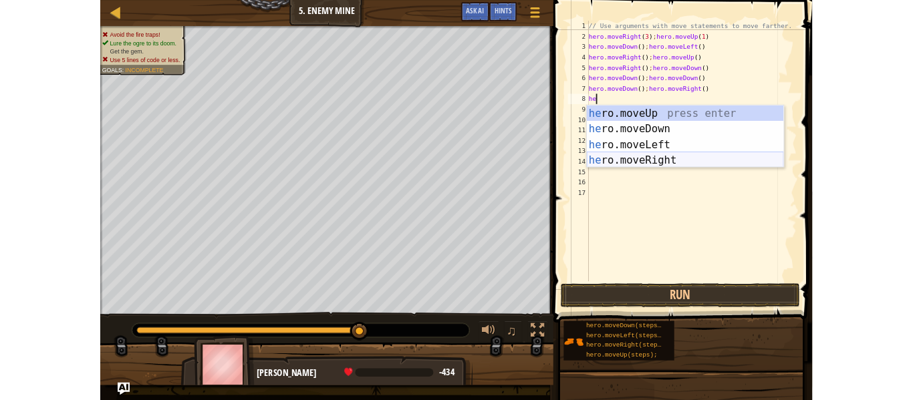
scroll to position [6, 0]
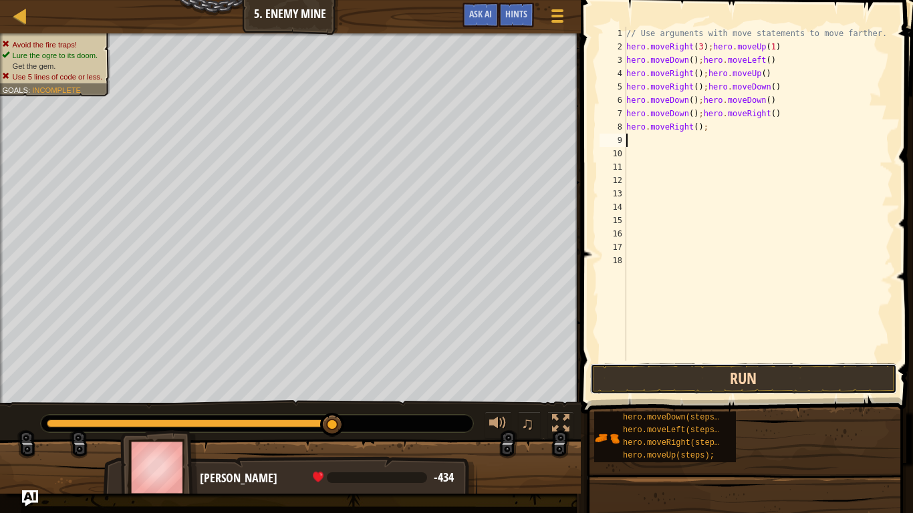
click at [724, 374] on button "Run" at bounding box center [743, 379] width 307 height 31
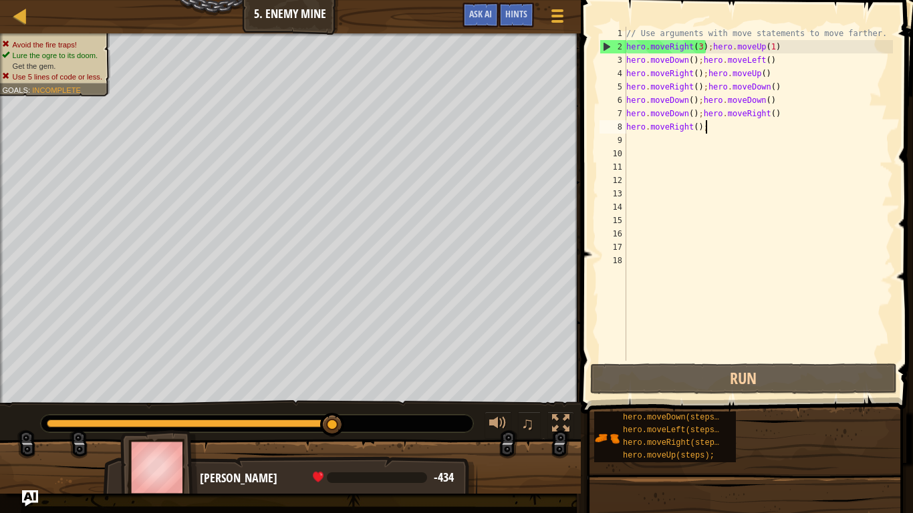
click at [718, 128] on div "// Use arguments with move statements to move farther. hero . moveRight ( 3 ) ;…" at bounding box center [758, 207] width 269 height 361
type textarea "hero.moveRight();"
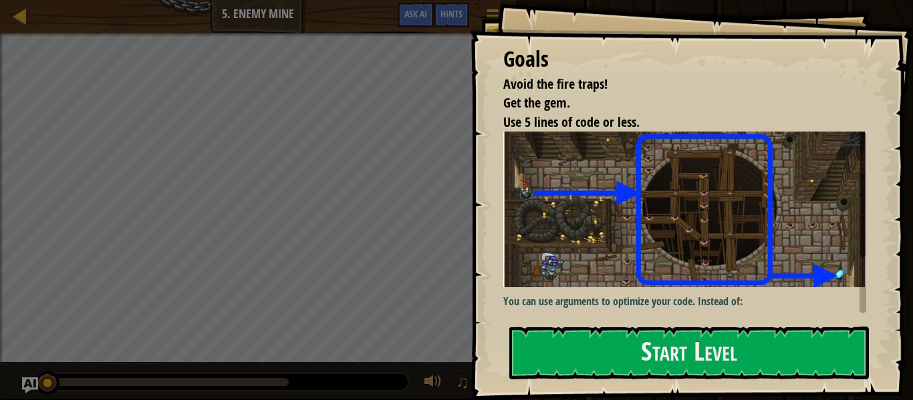
click at [589, 246] on img at bounding box center [684, 210] width 363 height 156
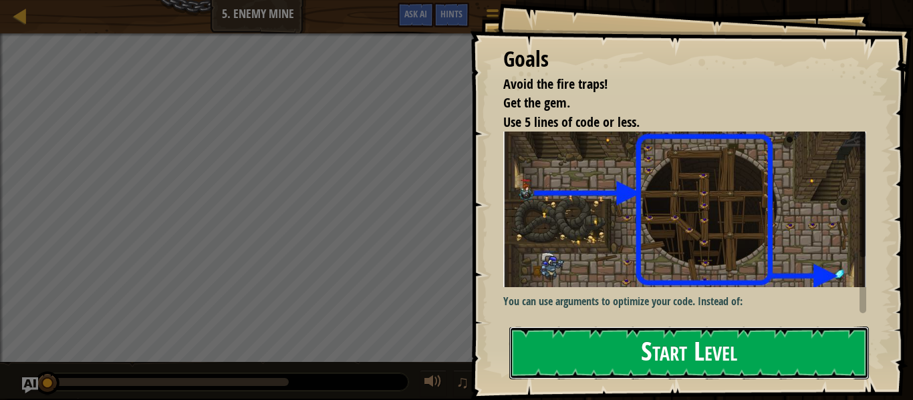
click at [614, 343] on button "Start Level" at bounding box center [689, 353] width 360 height 53
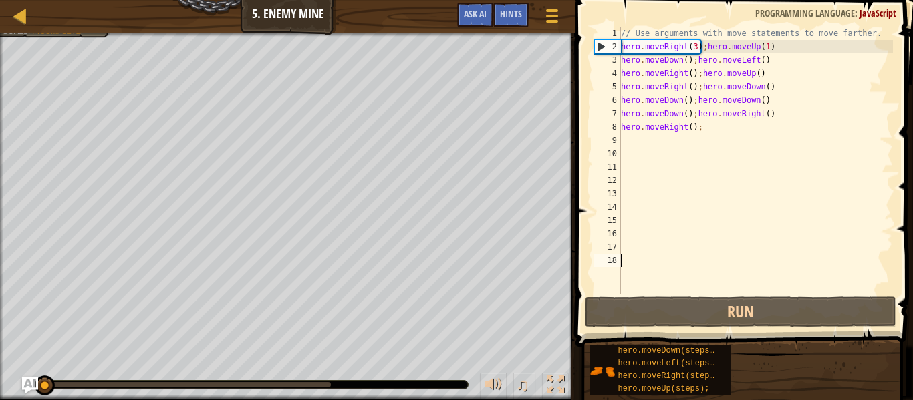
click at [703, 130] on div "// Use arguments with move statements to move farther. hero . moveRight ( 3 ) ;…" at bounding box center [755, 174] width 275 height 294
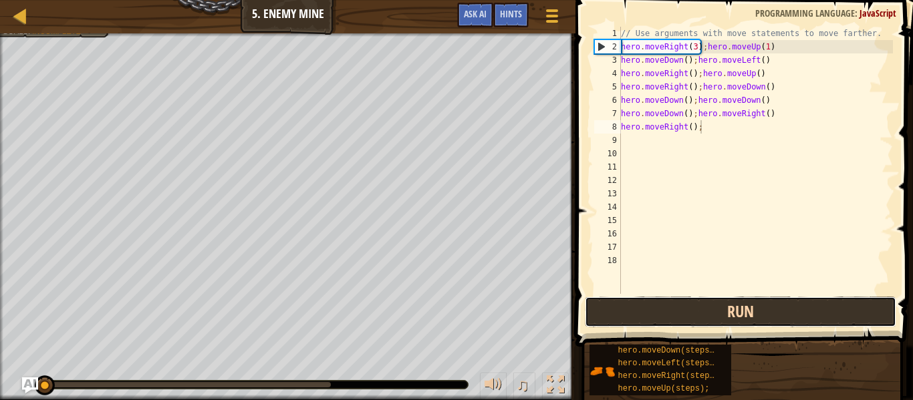
click at [712, 320] on button "Run" at bounding box center [741, 312] width 312 height 31
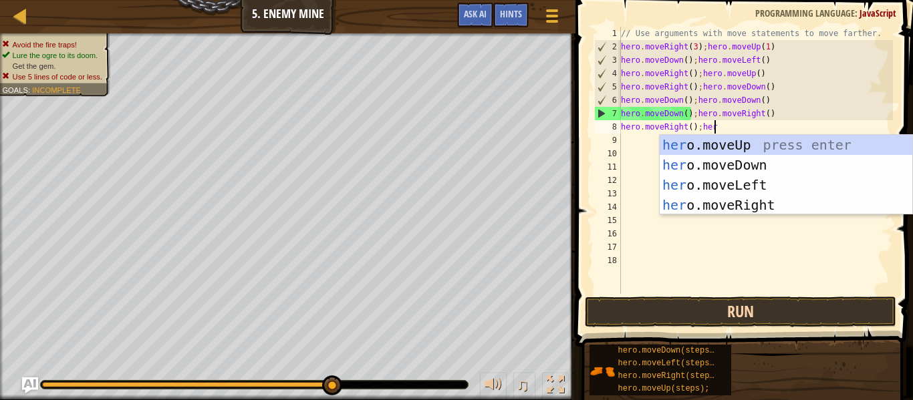
scroll to position [6, 13]
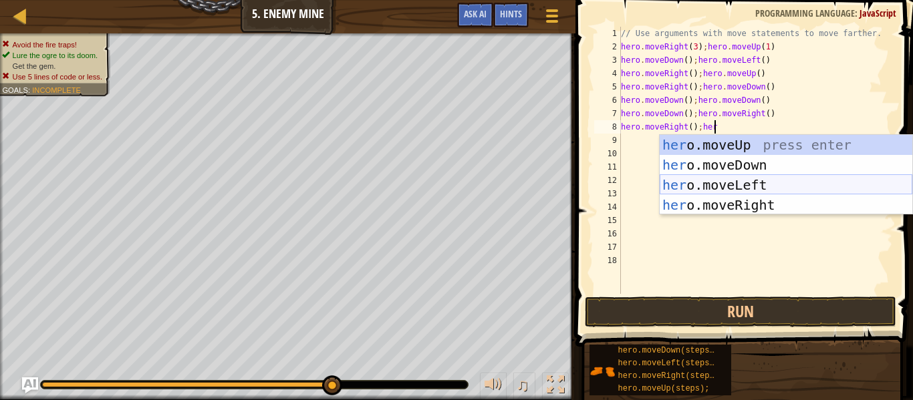
click at [792, 190] on div "her o.moveUp press enter her o.moveDown press enter her o.moveLeft press enter …" at bounding box center [786, 195] width 253 height 120
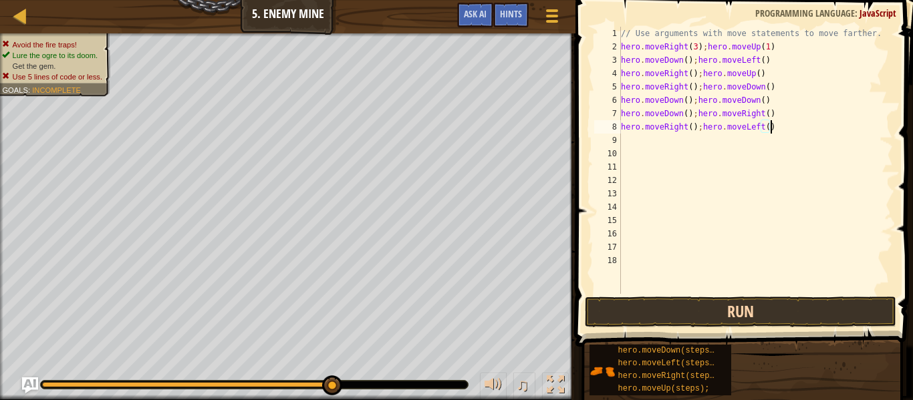
type textarea "hero.moveRight();hero.moveLeft()"
click at [775, 306] on button "Run" at bounding box center [741, 312] width 312 height 31
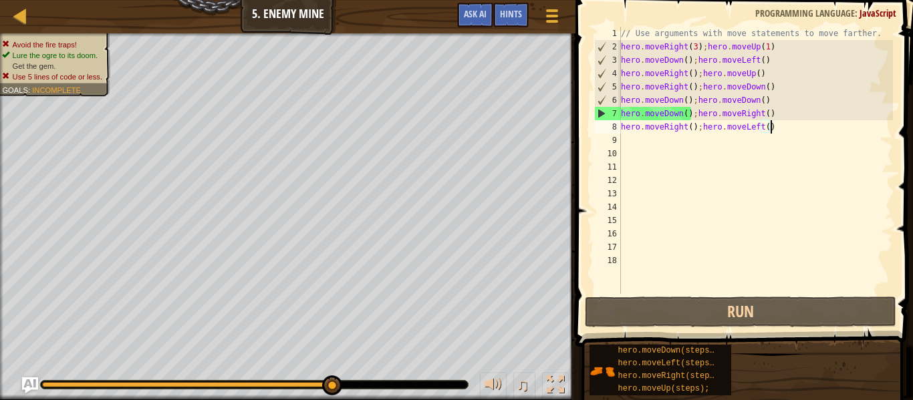
scroll to position [6, 0]
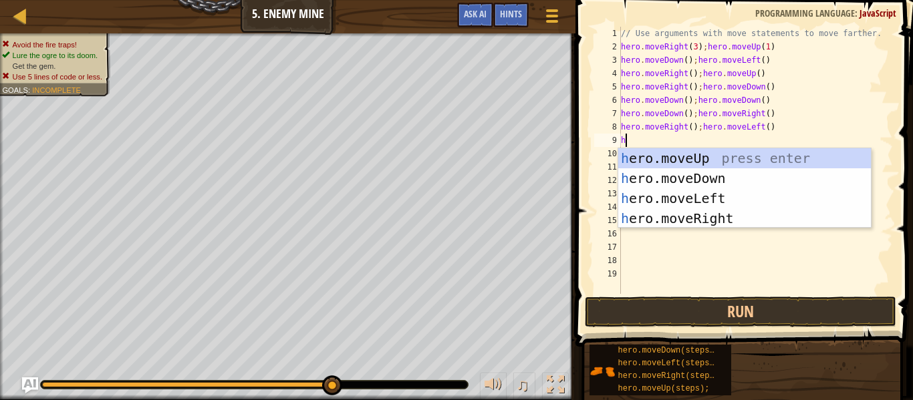
type textarea "he"
click at [750, 219] on div "he ro.moveUp press enter he ro.moveDown press enter he ro.moveLeft press enter …" at bounding box center [744, 208] width 253 height 120
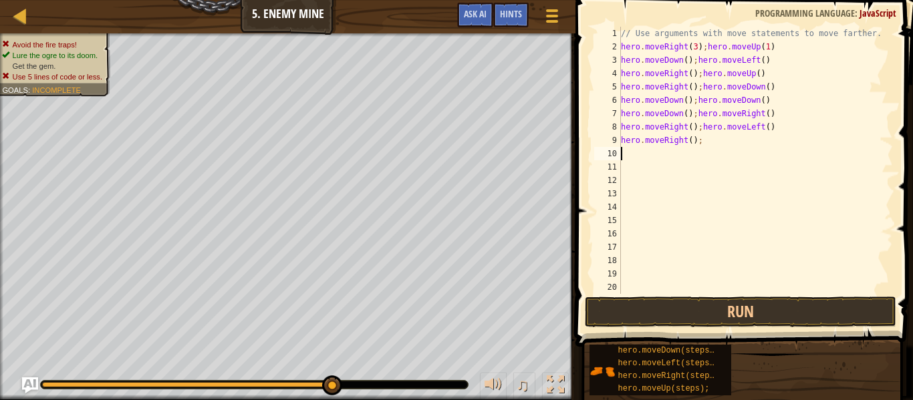
scroll to position [6, 0]
click at [725, 311] on button "Run" at bounding box center [741, 312] width 312 height 31
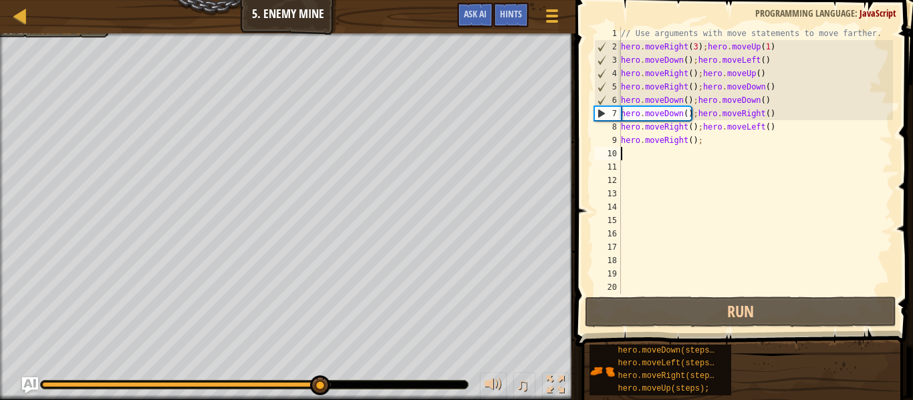
click at [612, 251] on div "17" at bounding box center [607, 247] width 27 height 13
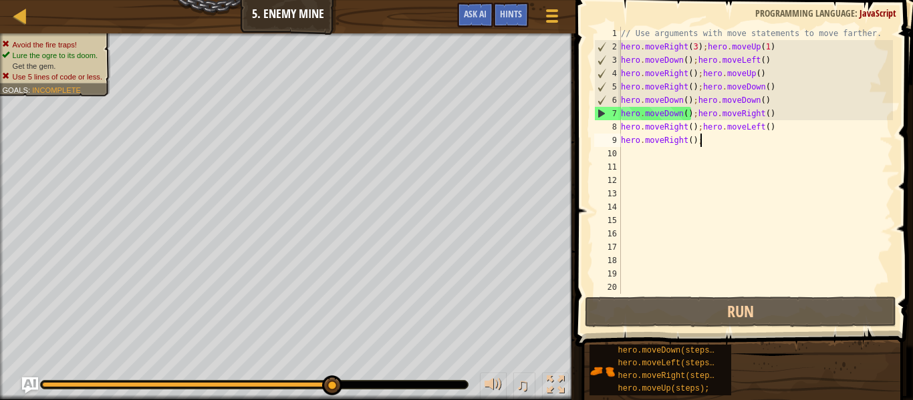
click at [725, 148] on div "// Use arguments with move statements to move farther. hero . moveRight ( 3 ) ;…" at bounding box center [755, 174] width 275 height 294
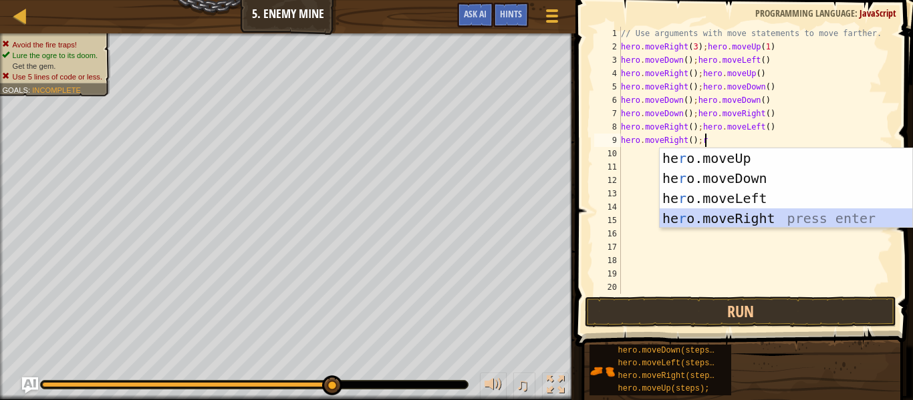
click at [699, 210] on div "he r o.moveUp press enter he r o.moveDown press enter he r o.moveLeft press ent…" at bounding box center [786, 208] width 253 height 120
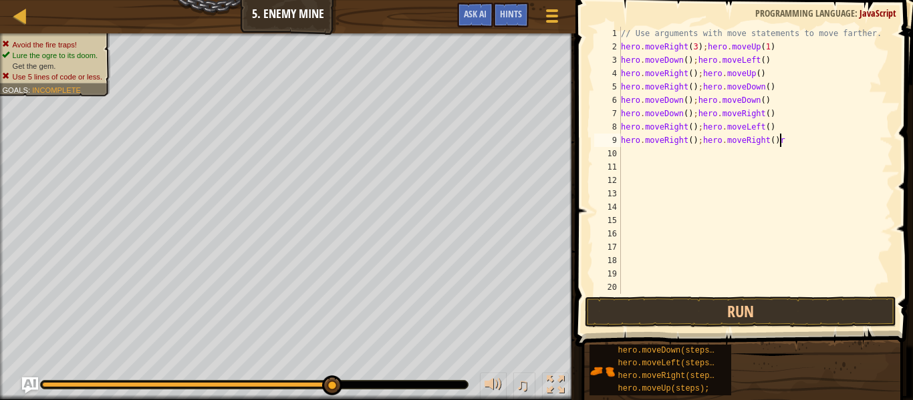
scroll to position [6, 21]
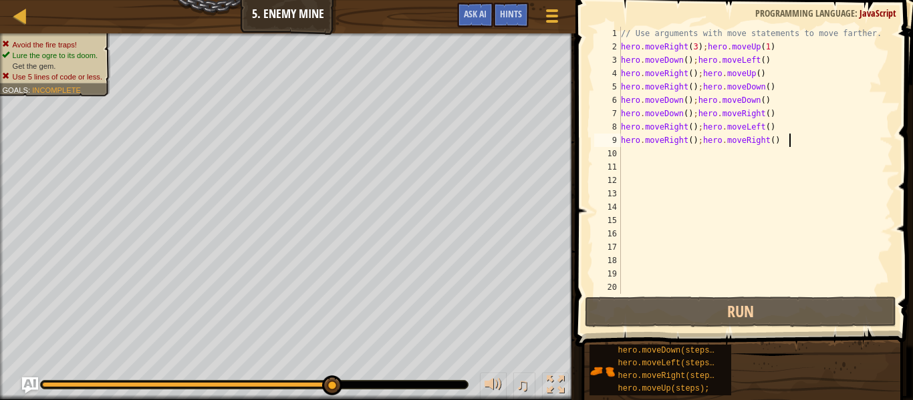
type textarea "hero.moveRight();hero.moveRight()"
type textarea "r"
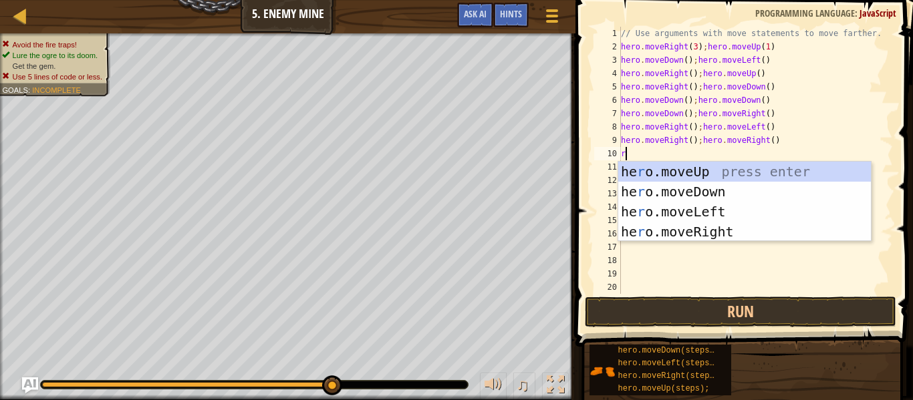
click at [662, 238] on div "he r o.moveUp press enter he r o.moveDown press enter he r o.moveLeft press ent…" at bounding box center [744, 222] width 253 height 120
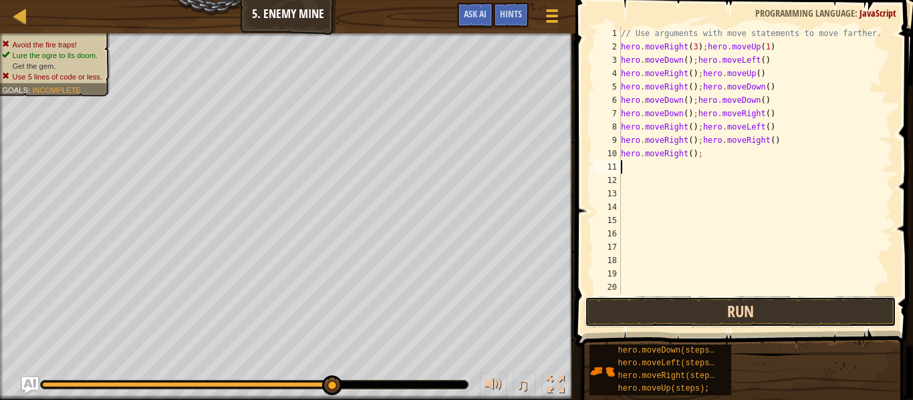
click at [710, 316] on button "Run" at bounding box center [741, 312] width 312 height 31
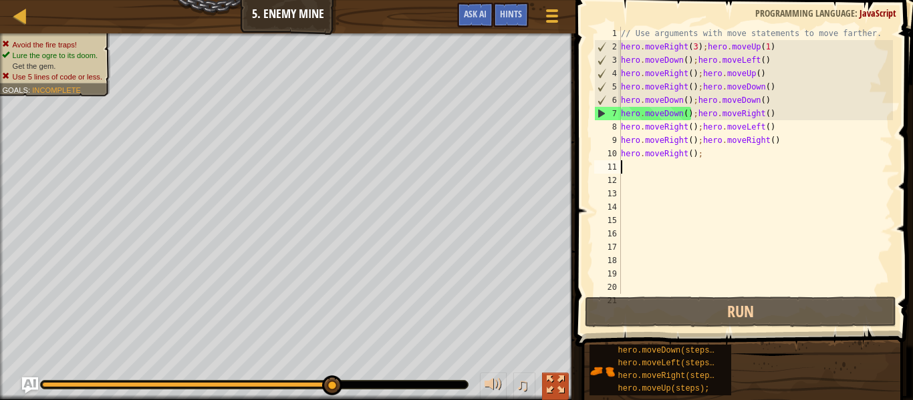
click at [562, 382] on div at bounding box center [555, 384] width 17 height 17
